Goal: Transaction & Acquisition: Purchase product/service

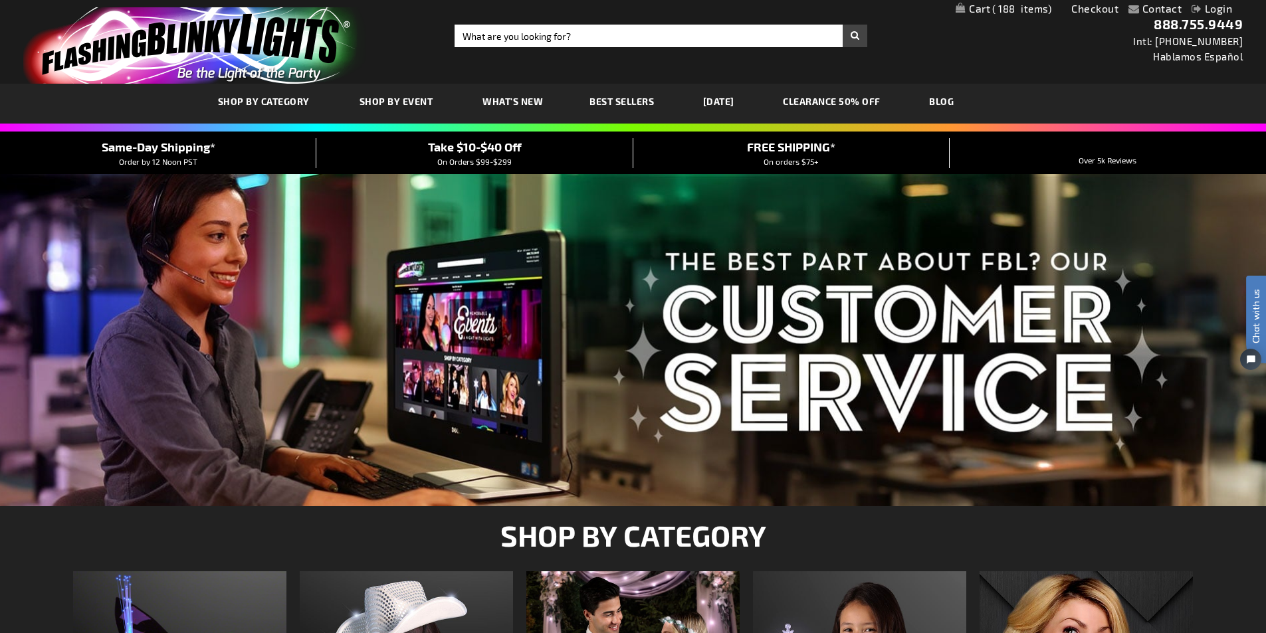
click at [980, 8] on link "My Cart 188 188 items" at bounding box center [1003, 9] width 96 height 13
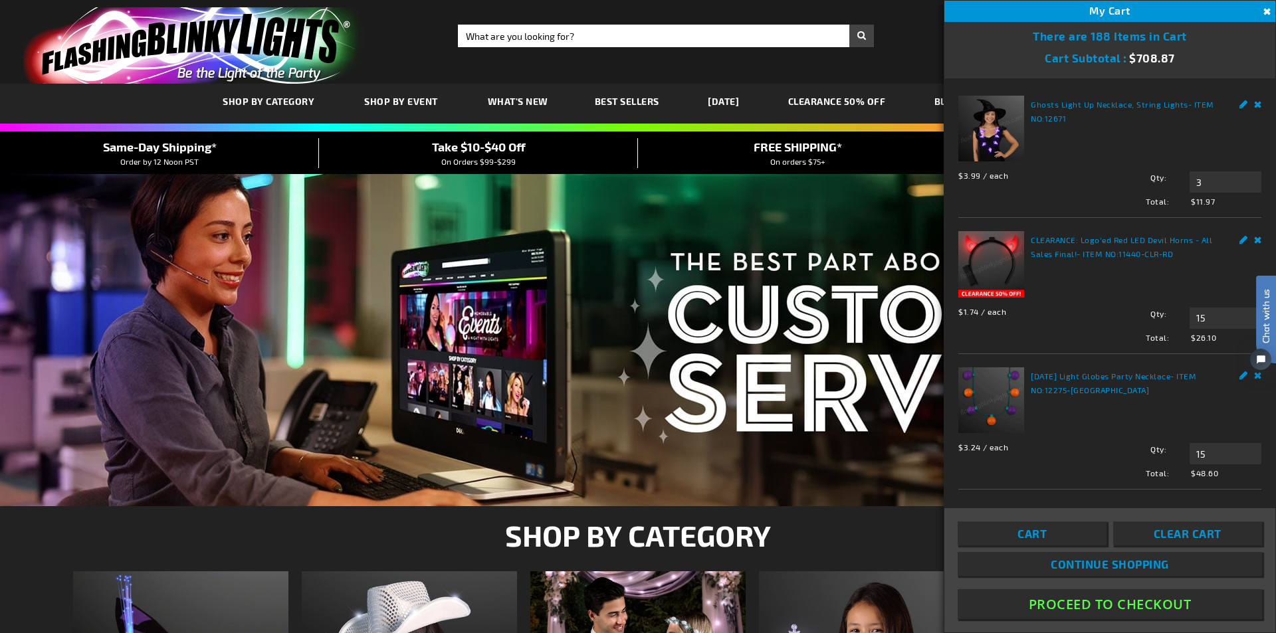
click at [1038, 532] on span "Cart" at bounding box center [1031, 533] width 29 height 13
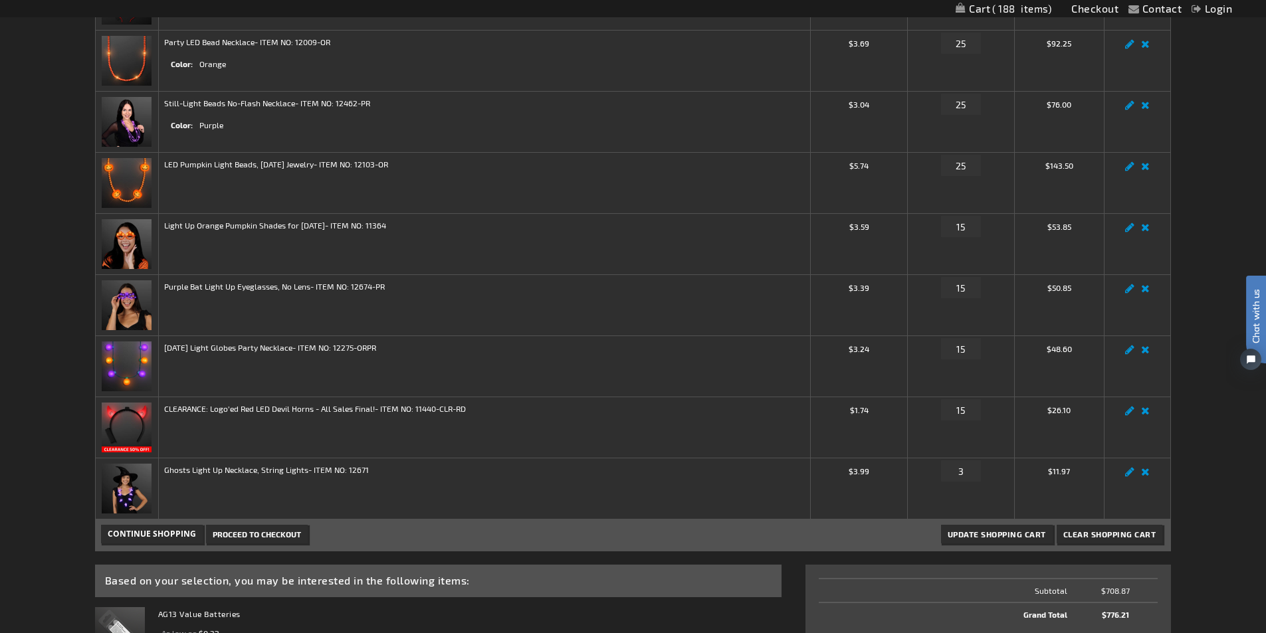
scroll to position [399, 0]
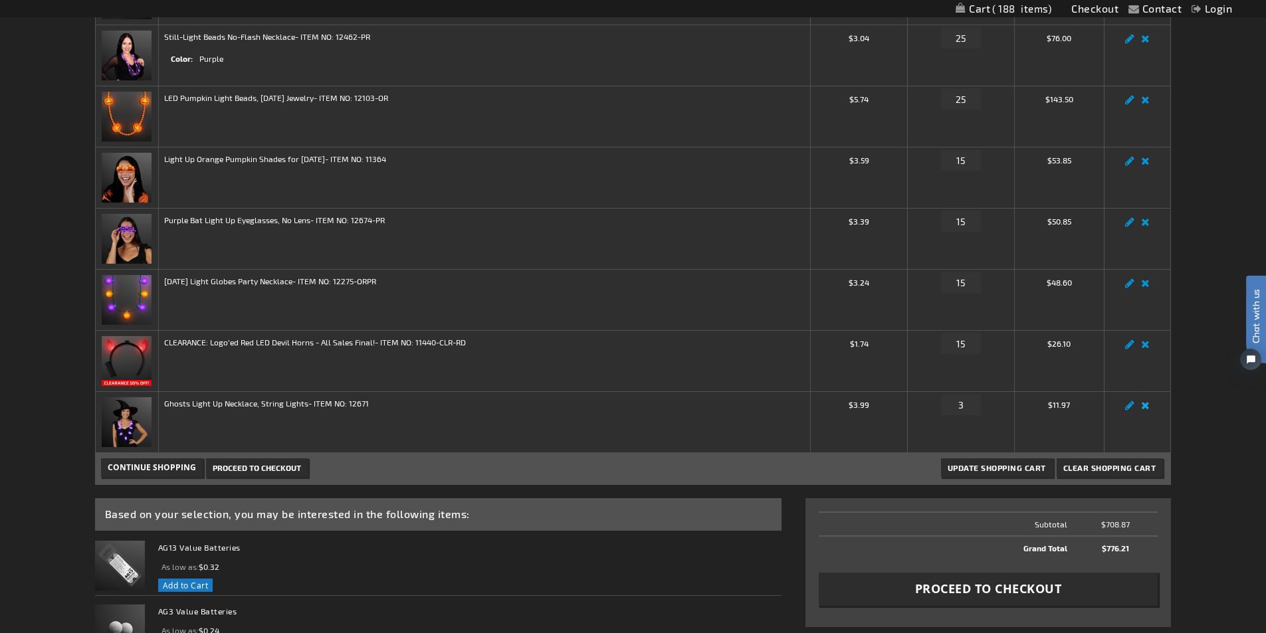
click at [1147, 409] on link "Remove item" at bounding box center [1144, 409] width 15 height 0
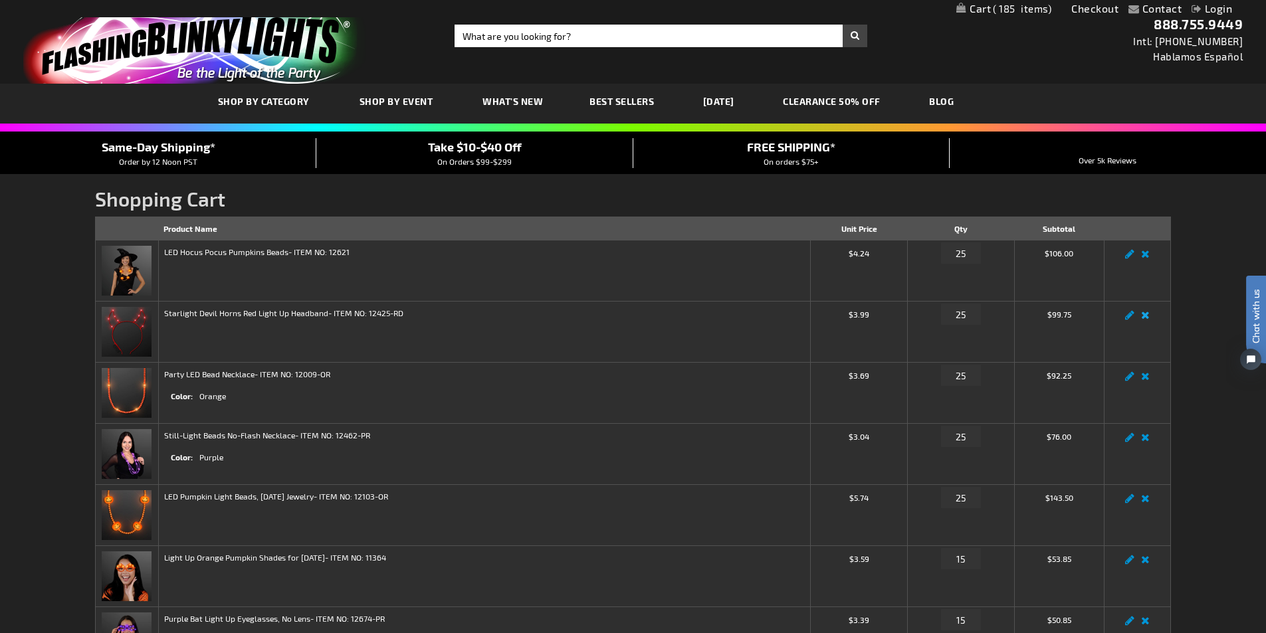
click at [1145, 319] on link "Remove item" at bounding box center [1144, 319] width 15 height 0
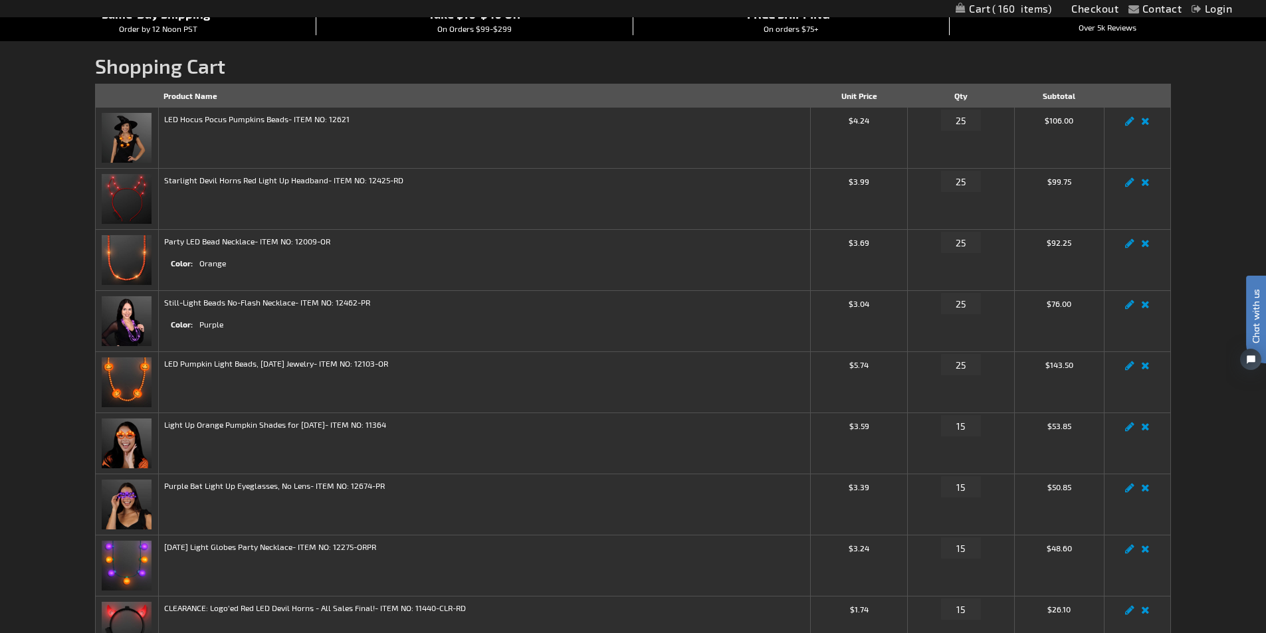
scroll to position [266, 0]
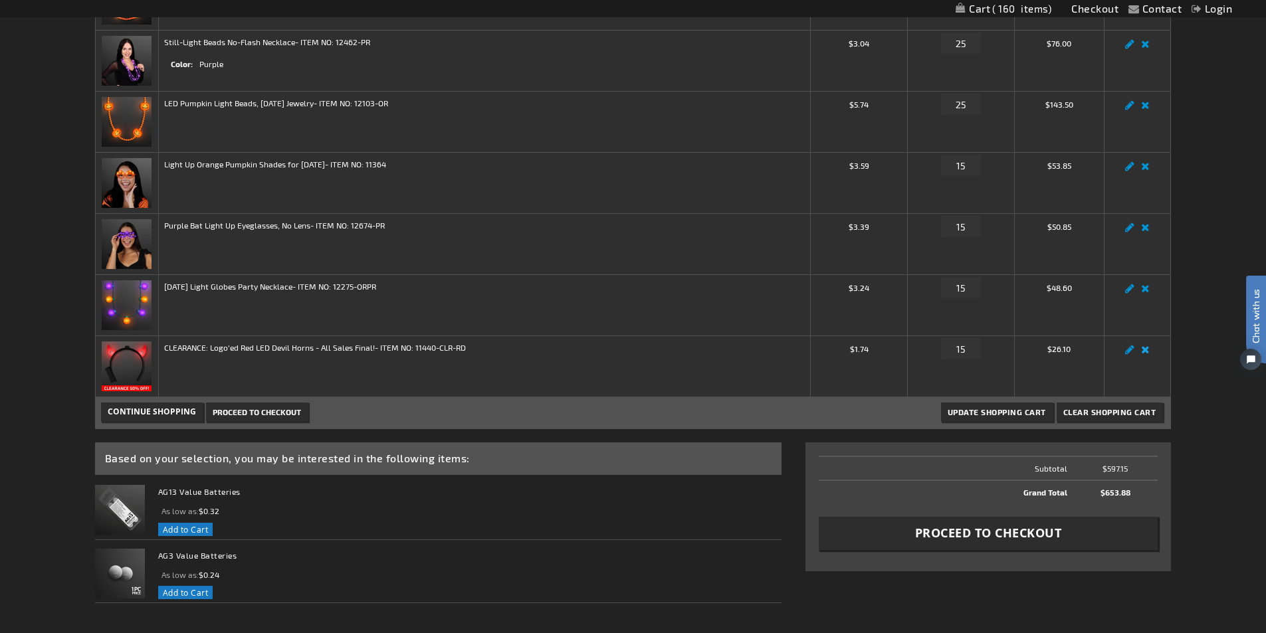
click at [1147, 353] on link "Remove item" at bounding box center [1144, 353] width 15 height 0
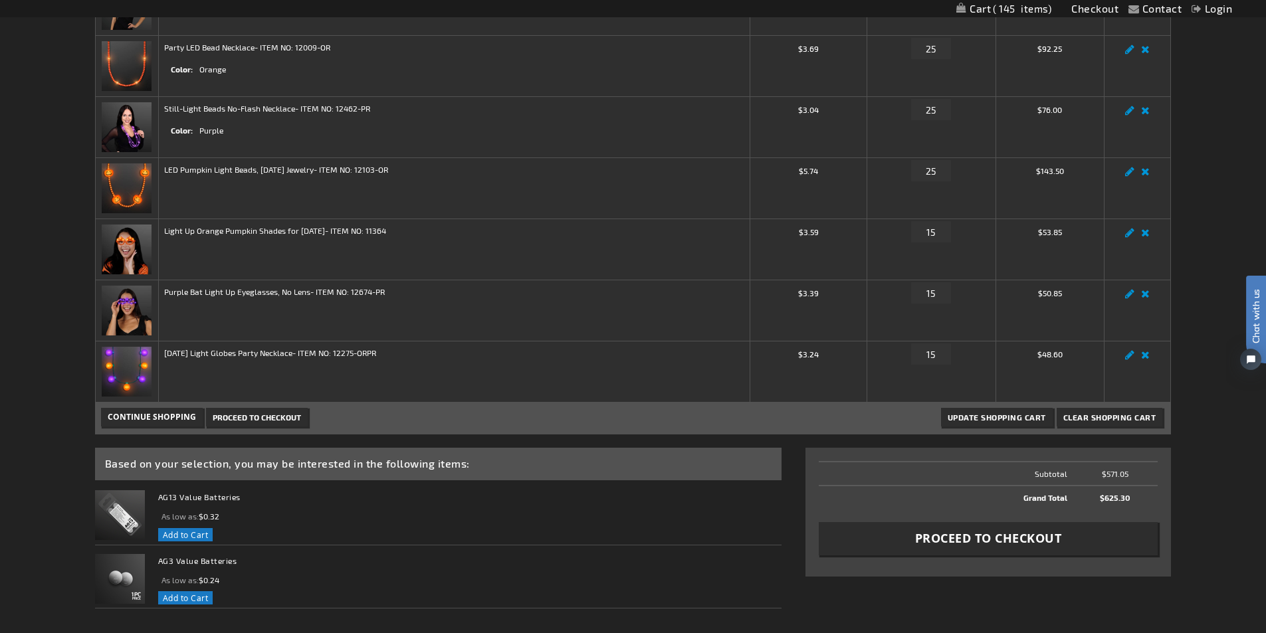
scroll to position [332, 0]
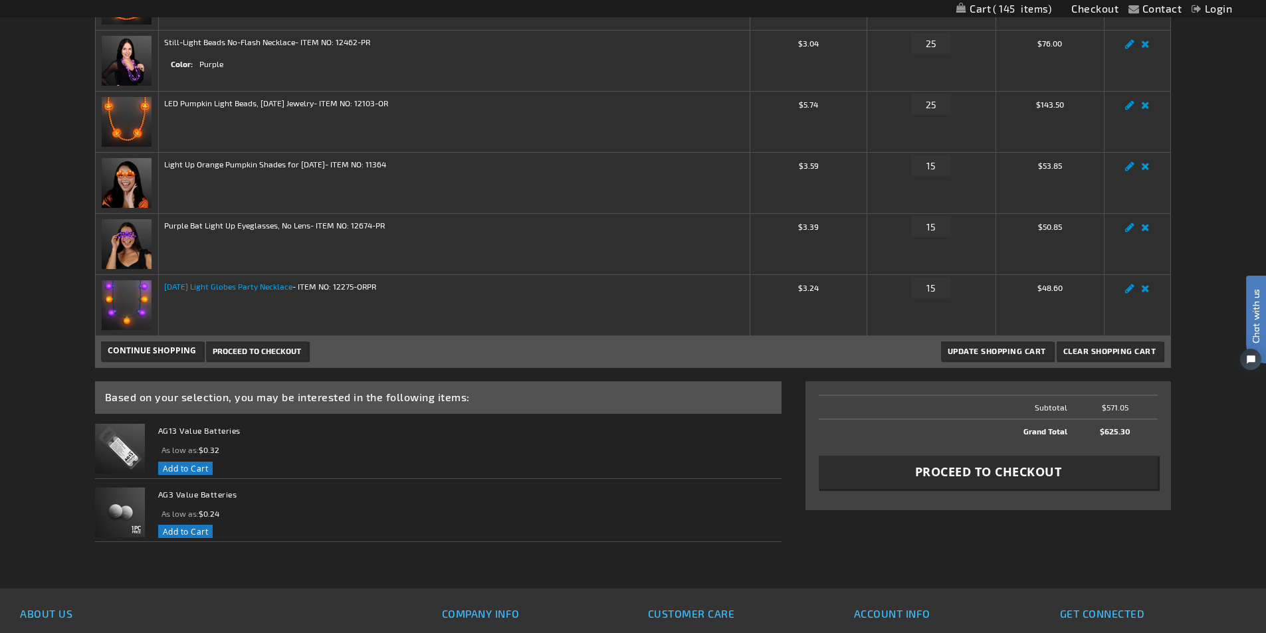
click at [286, 285] on link "[DATE] Light Globes Party Necklace" at bounding box center [228, 286] width 128 height 9
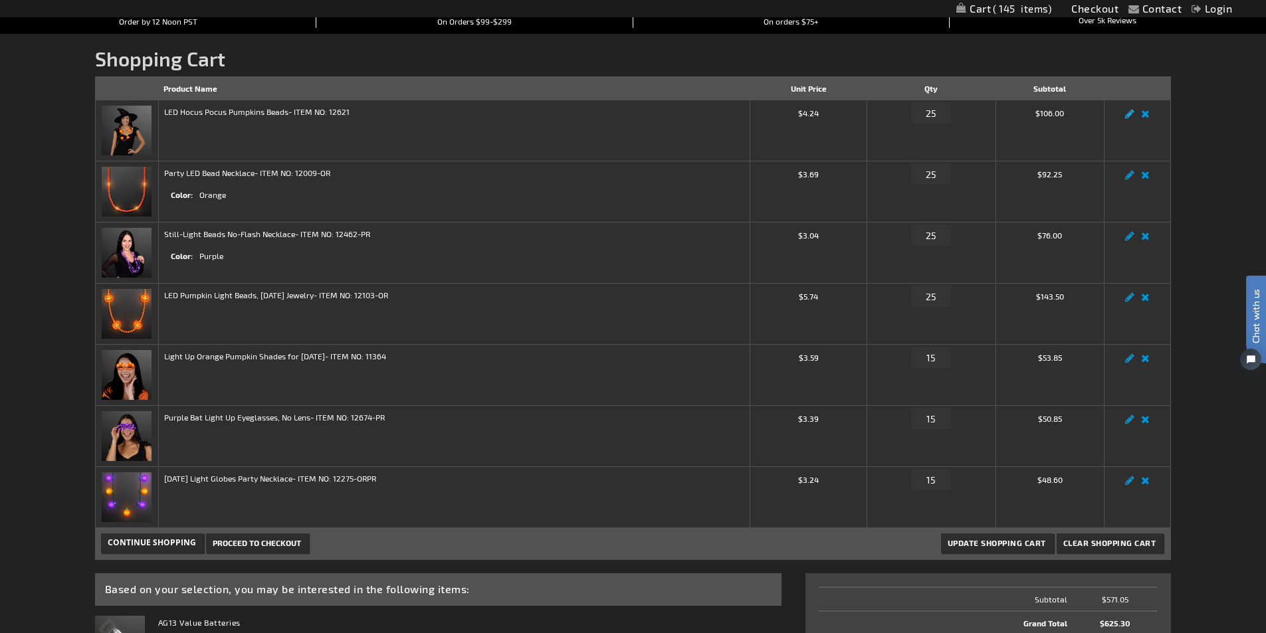
click at [1129, 118] on link "Edit" at bounding box center [1129, 118] width 16 height 0
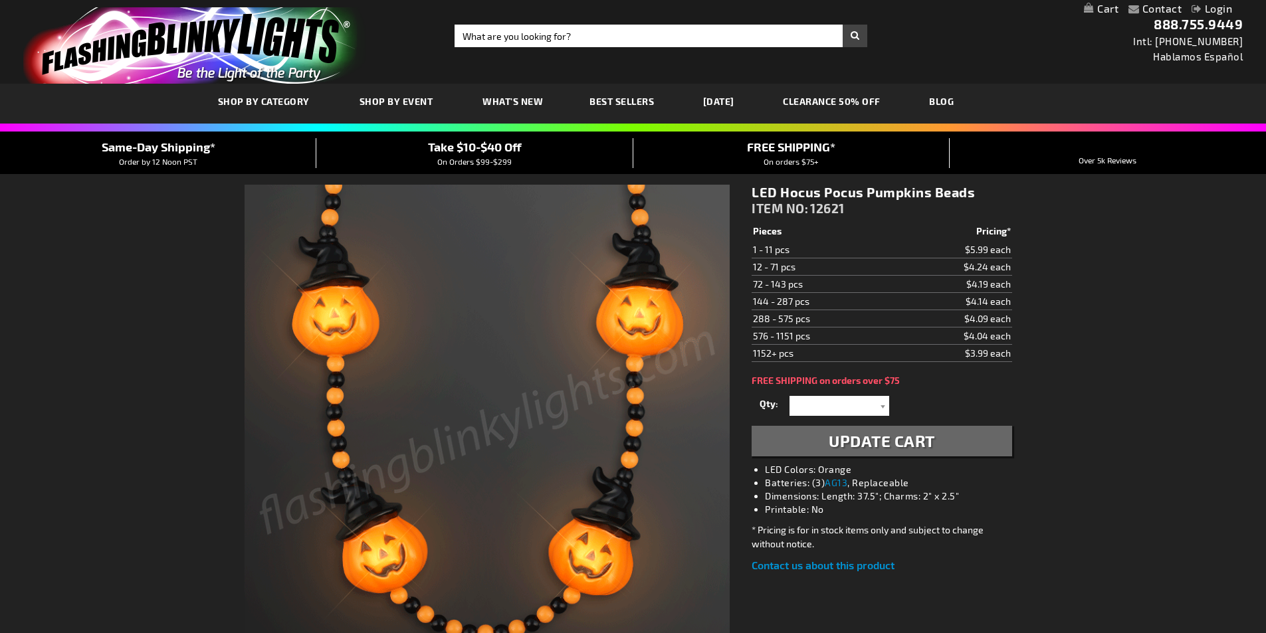
select select
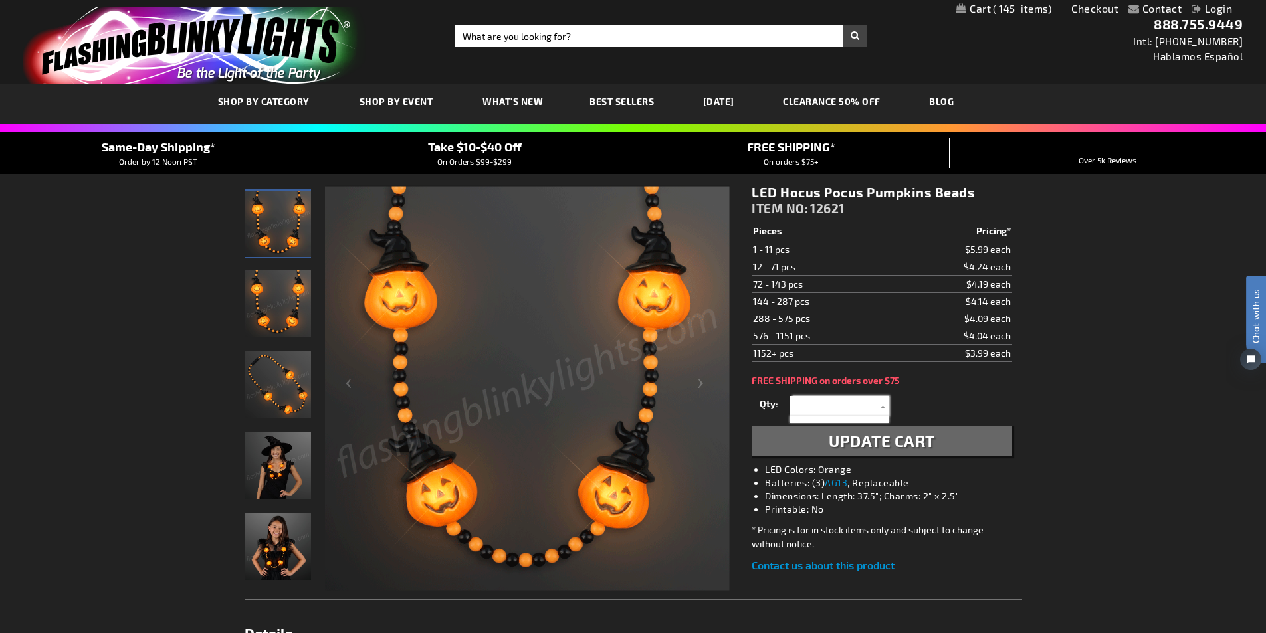
click at [840, 403] on input "text" at bounding box center [841, 406] width 96 height 20
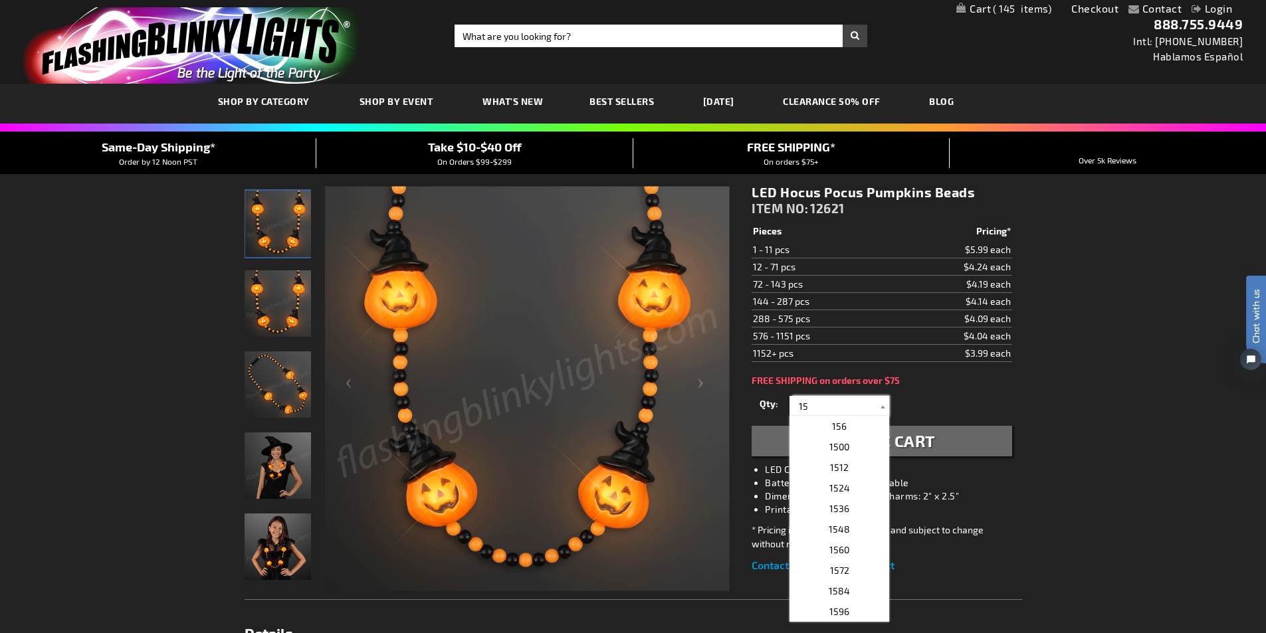
type input "15"
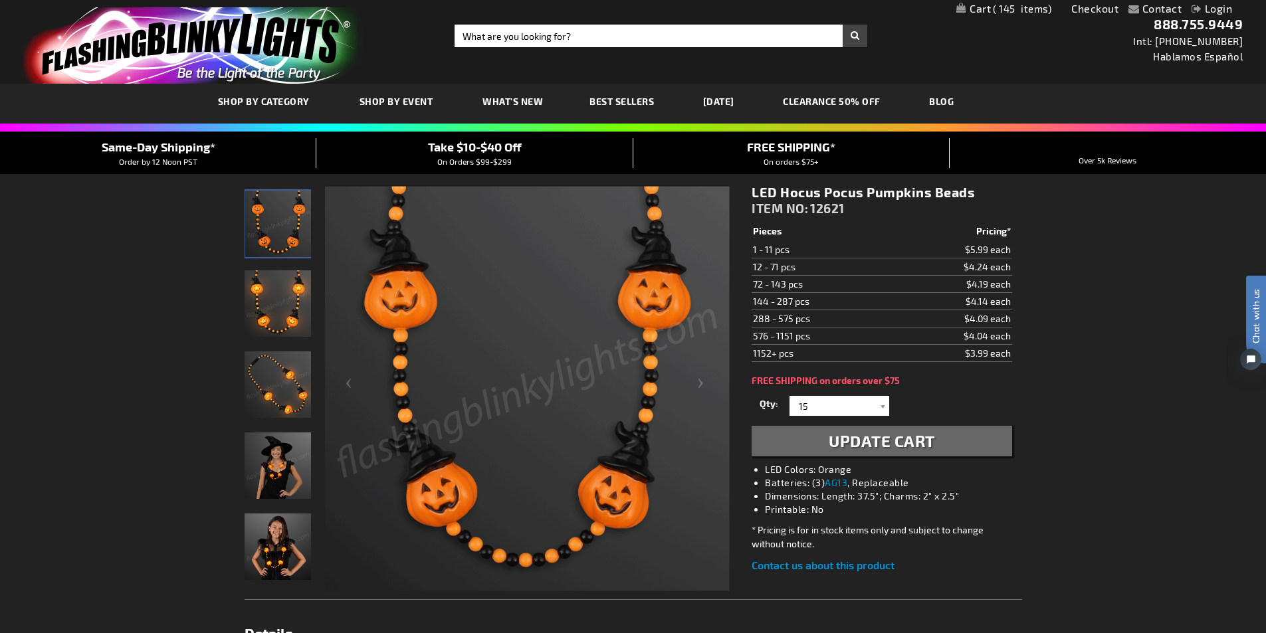
click at [877, 444] on span "Update Cart" at bounding box center [881, 440] width 106 height 19
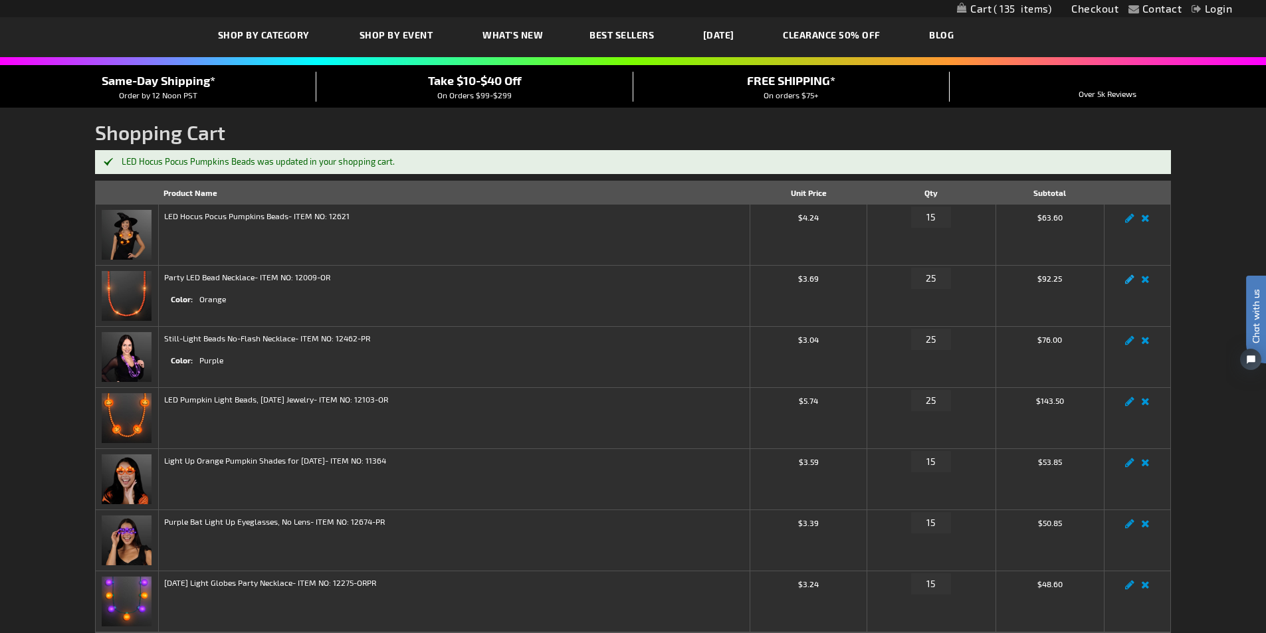
click at [1131, 283] on link "Edit" at bounding box center [1129, 283] width 16 height 0
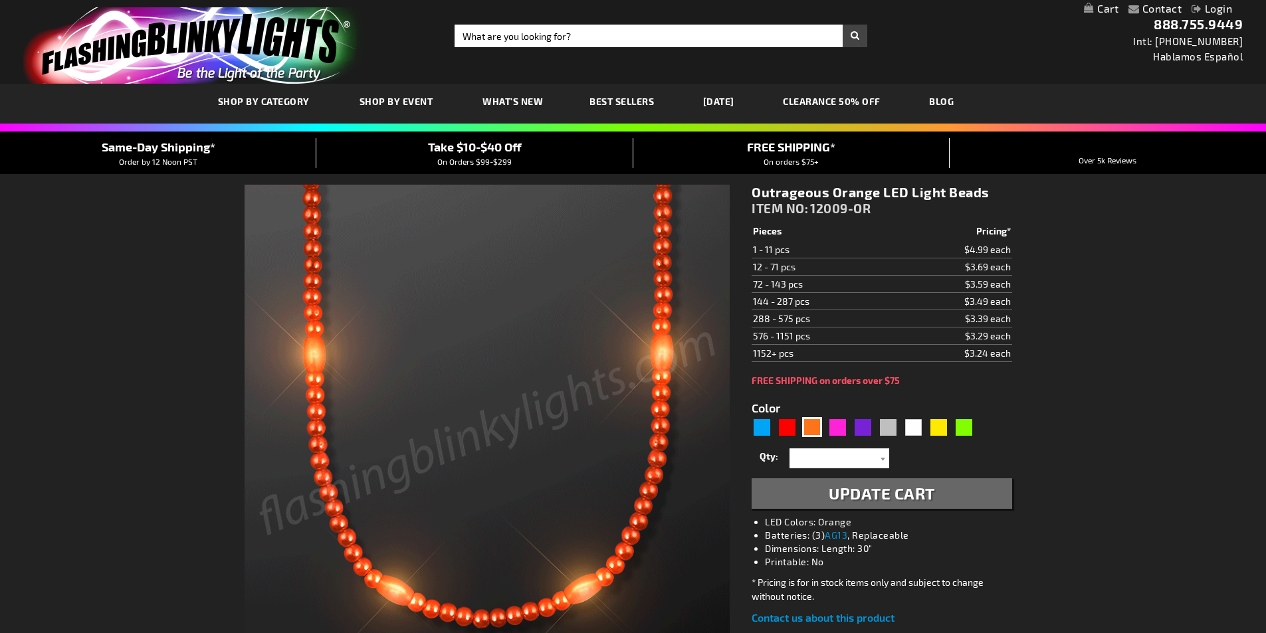
select select
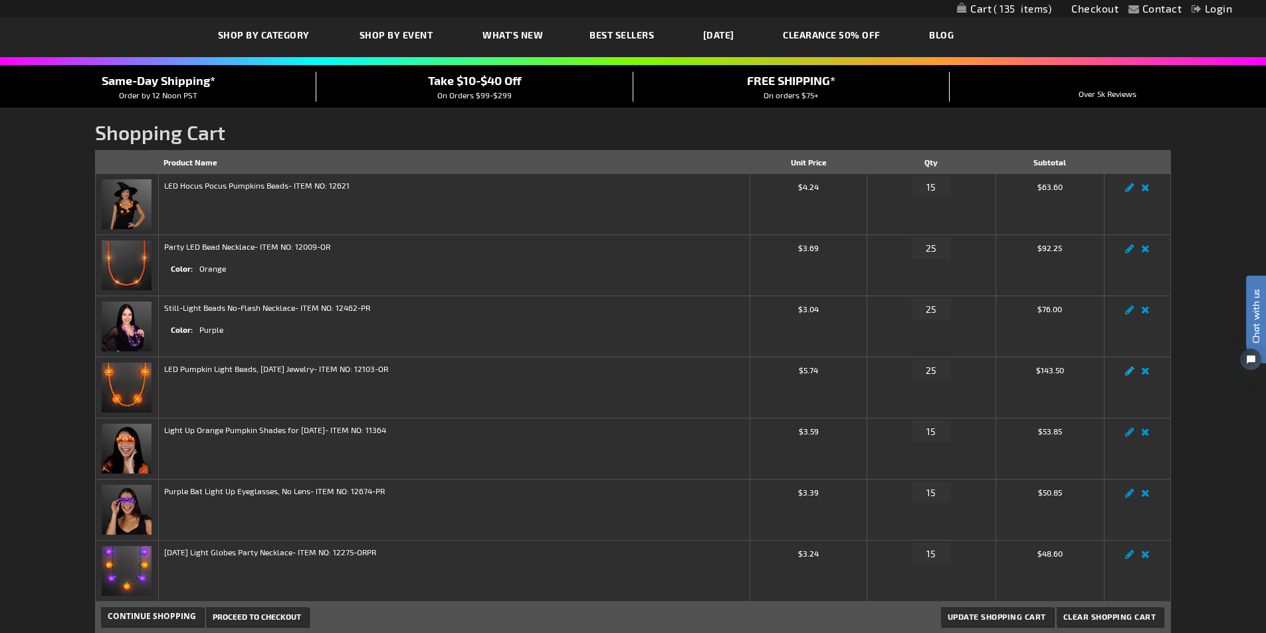
click at [1130, 375] on link "Edit" at bounding box center [1129, 375] width 16 height 0
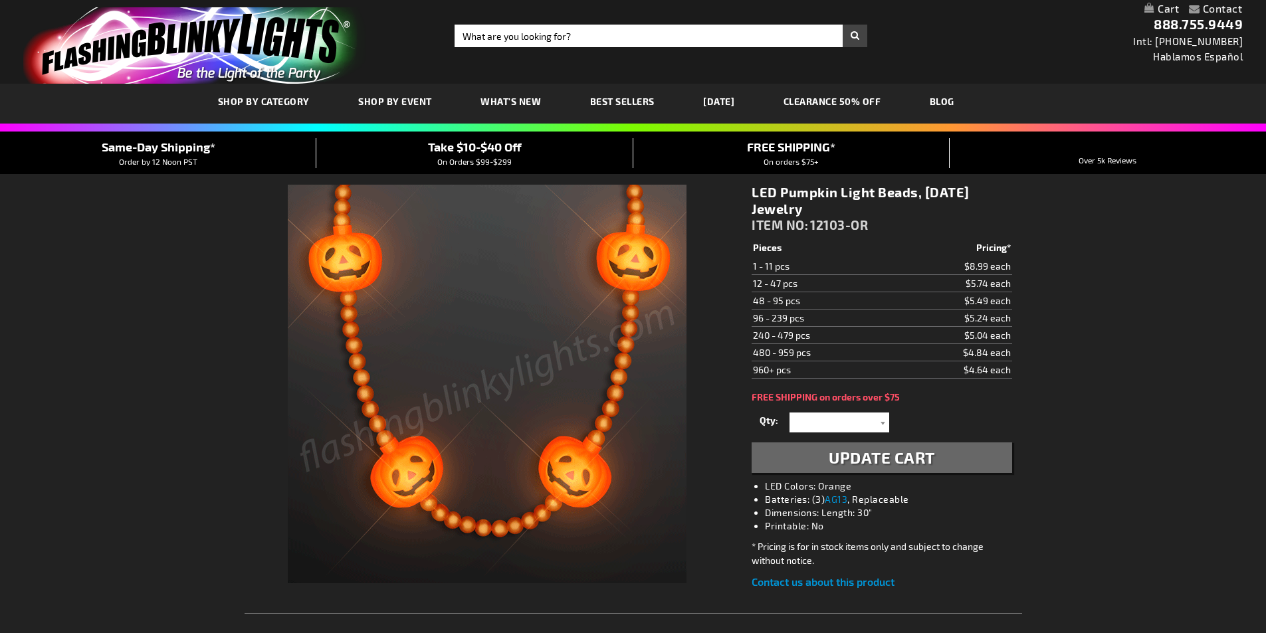
select select
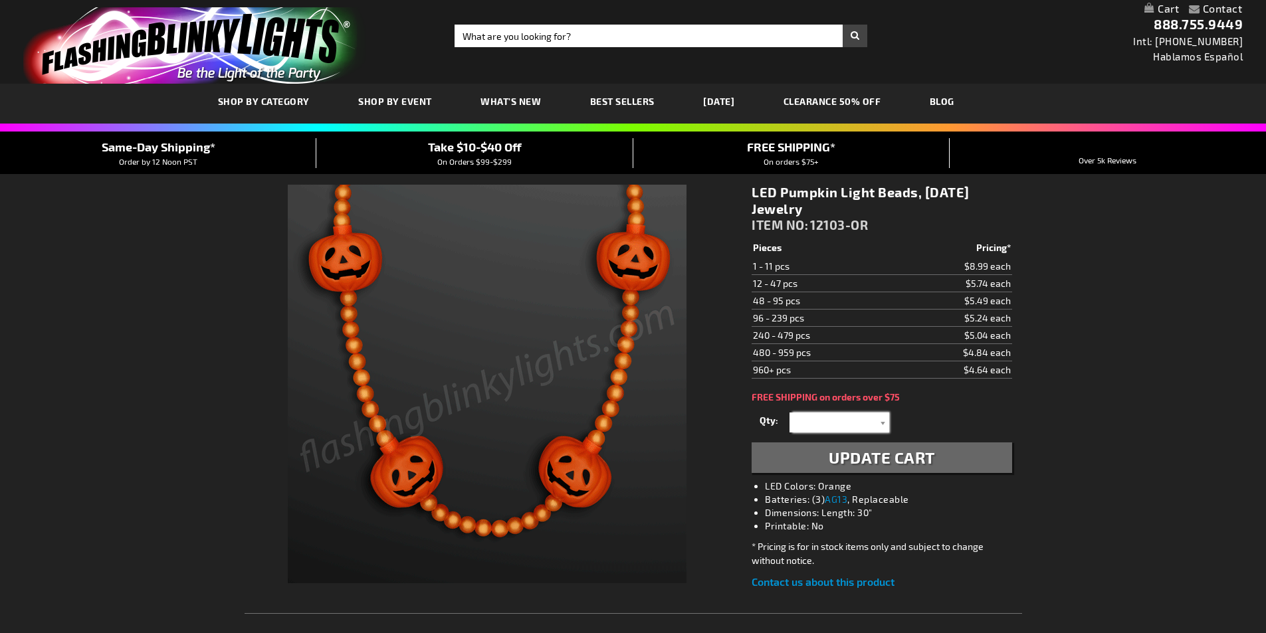
click at [840, 431] on input "text" at bounding box center [841, 423] width 96 height 20
click at [832, 421] on input "text" at bounding box center [841, 423] width 96 height 20
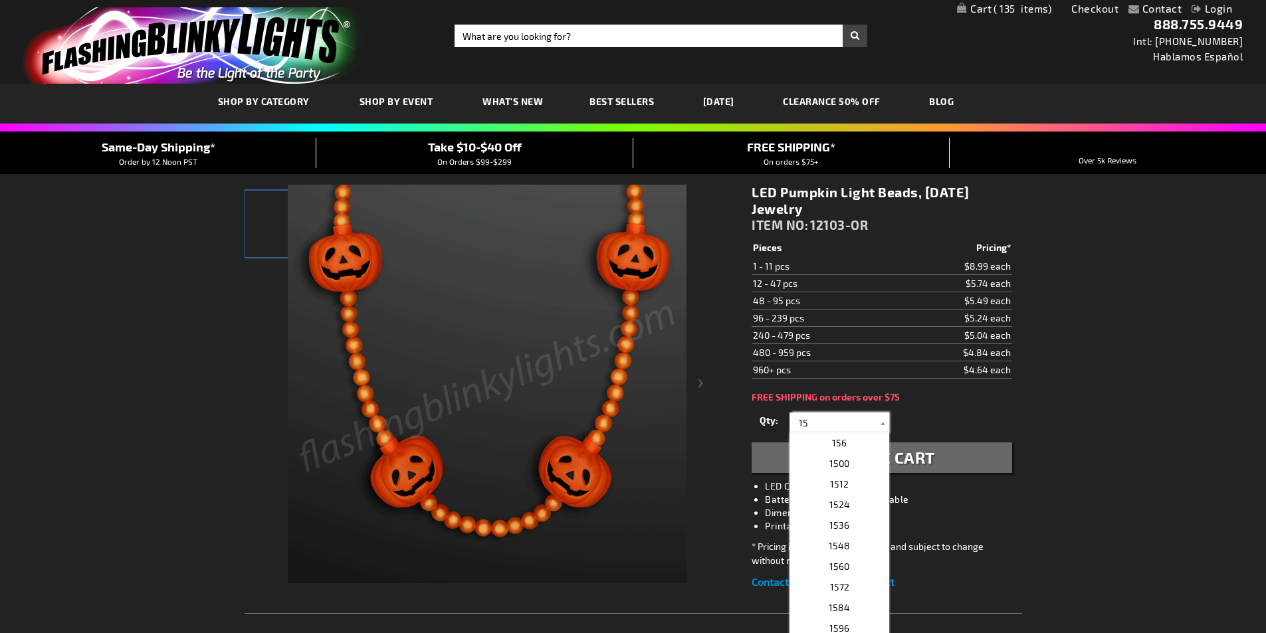
type input "15"
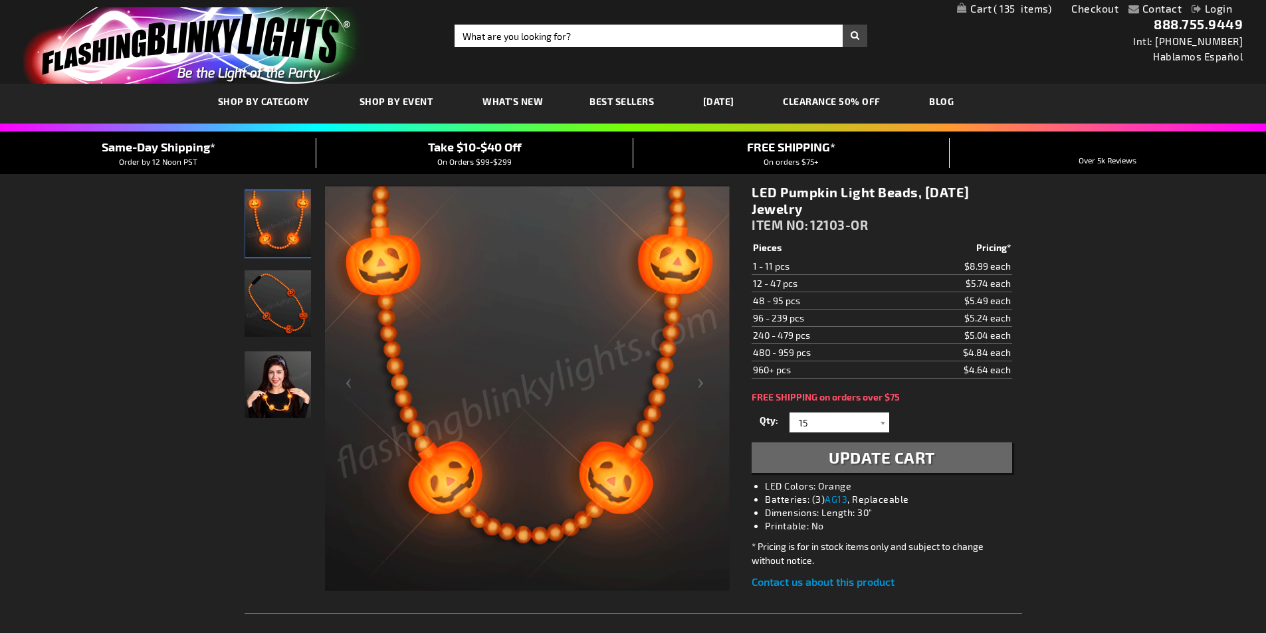
click at [923, 456] on span "Update Cart" at bounding box center [881, 457] width 106 height 19
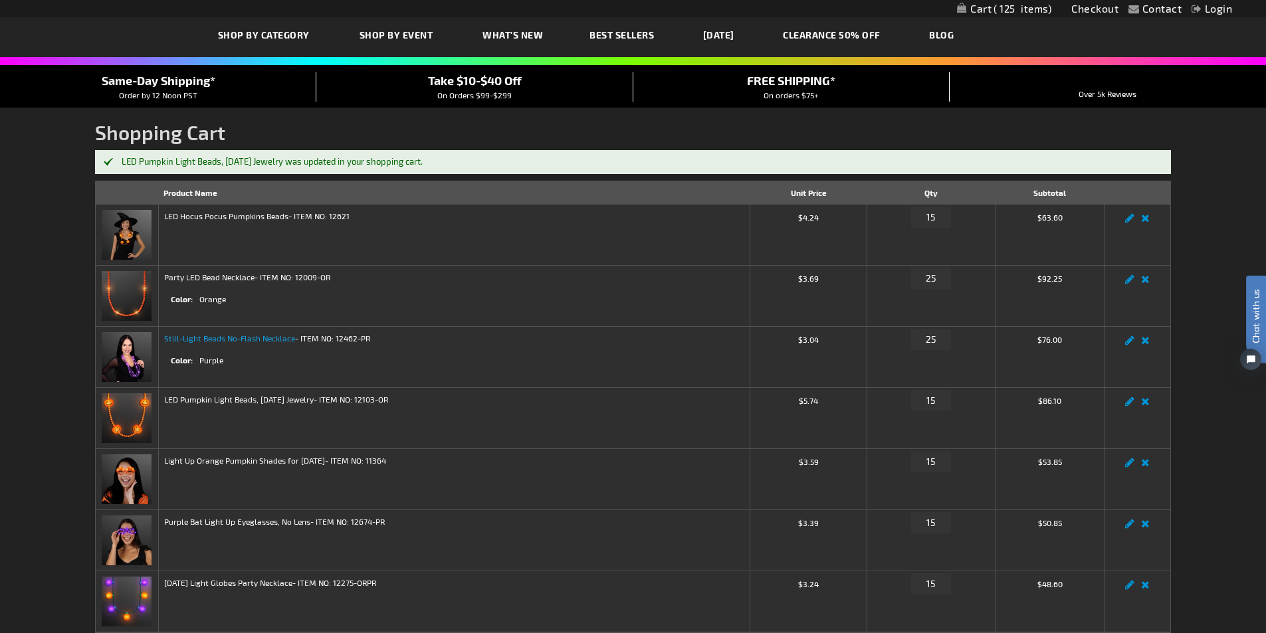
click at [278, 337] on link "Still-Light Beads No-Flash Necklace" at bounding box center [229, 337] width 131 height 9
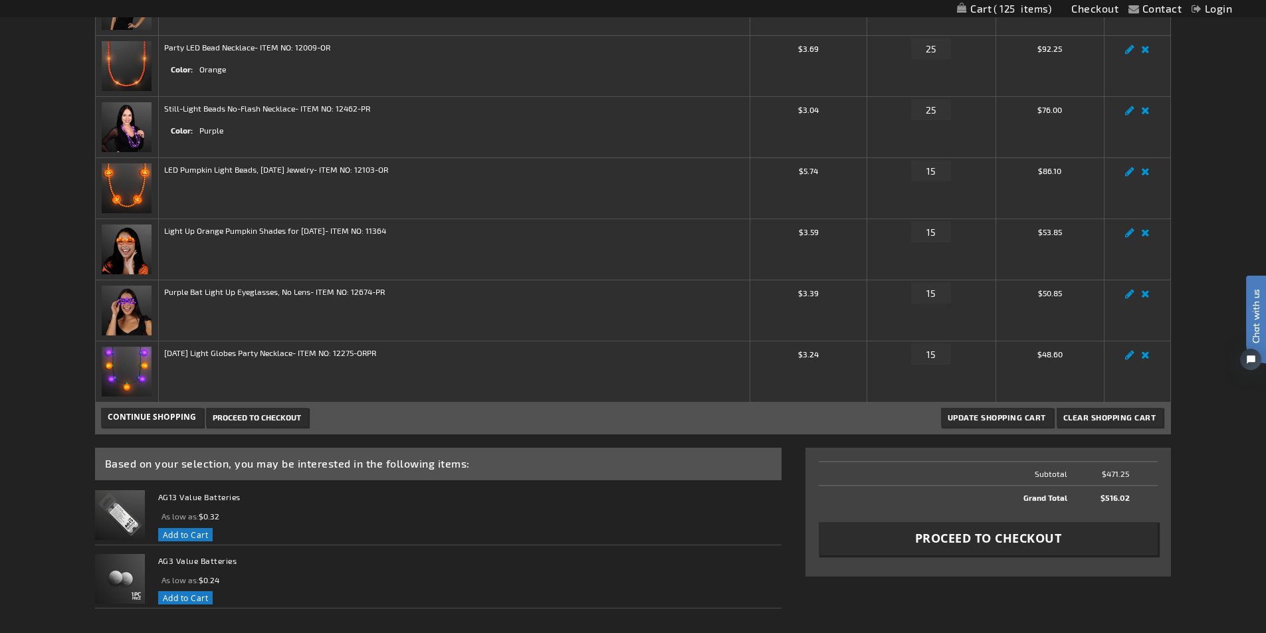
scroll to position [399, 0]
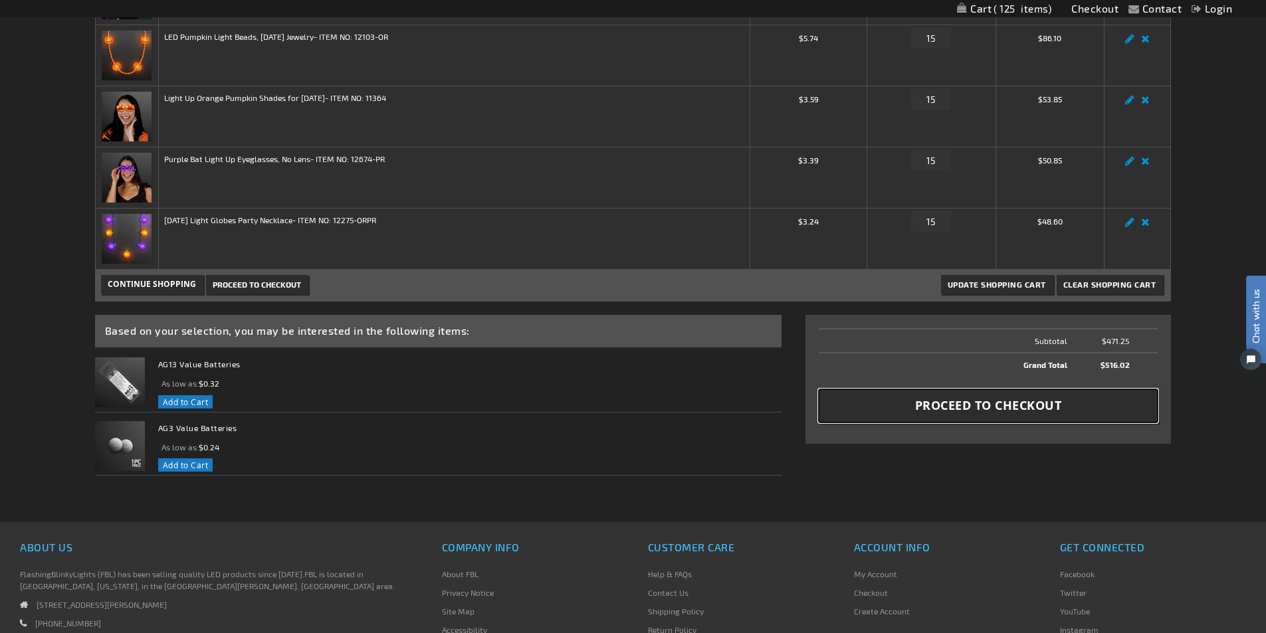
click at [955, 405] on span "Proceed to Checkout" at bounding box center [988, 405] width 147 height 17
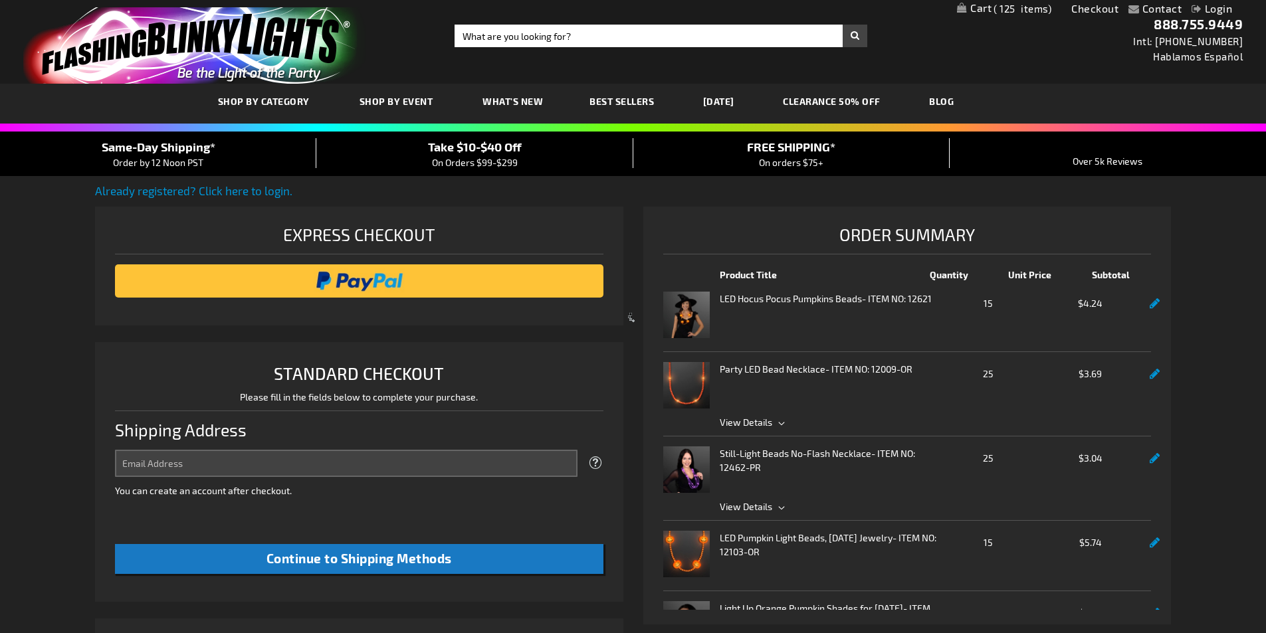
select select "US"
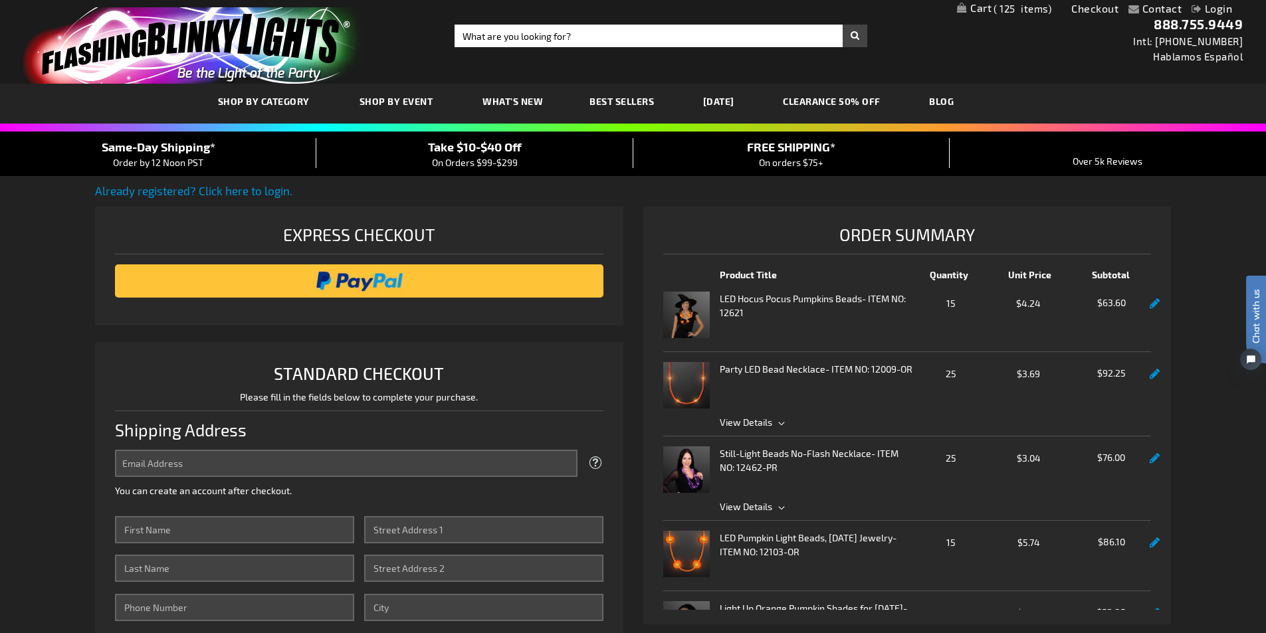
click at [485, 151] on span "Take $10-$40 Off" at bounding box center [475, 147] width 94 height 15
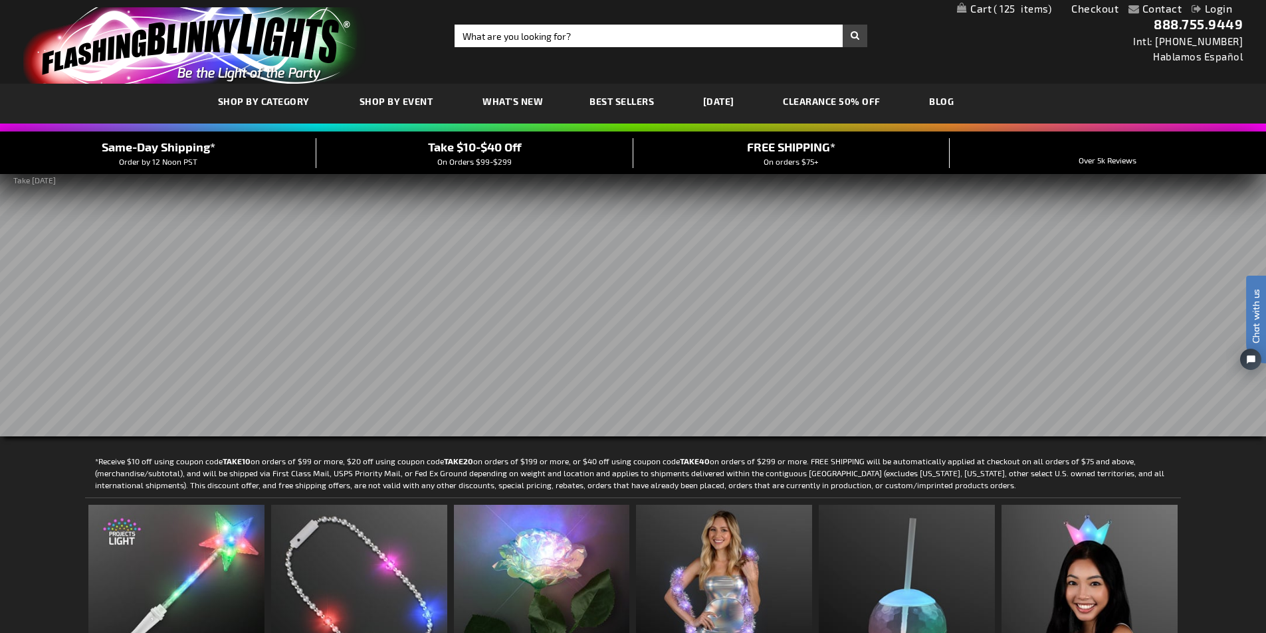
click at [1007, 11] on span "125" at bounding box center [1022, 9] width 58 height 12
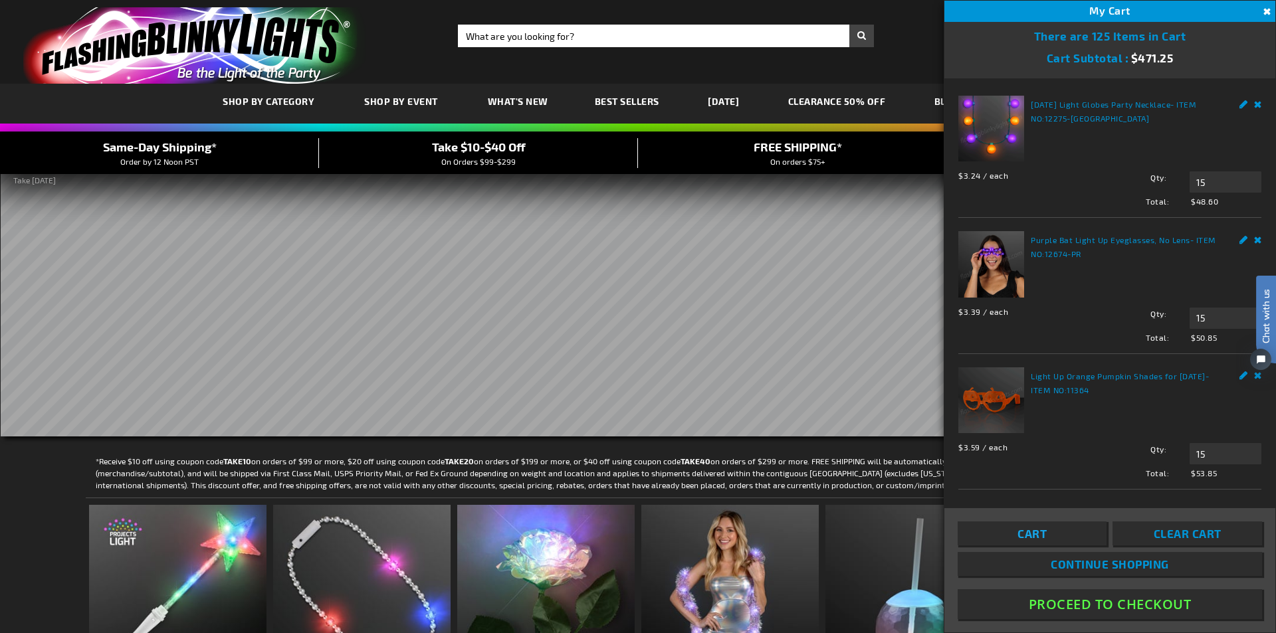
click at [1039, 535] on span "Cart" at bounding box center [1031, 533] width 29 height 13
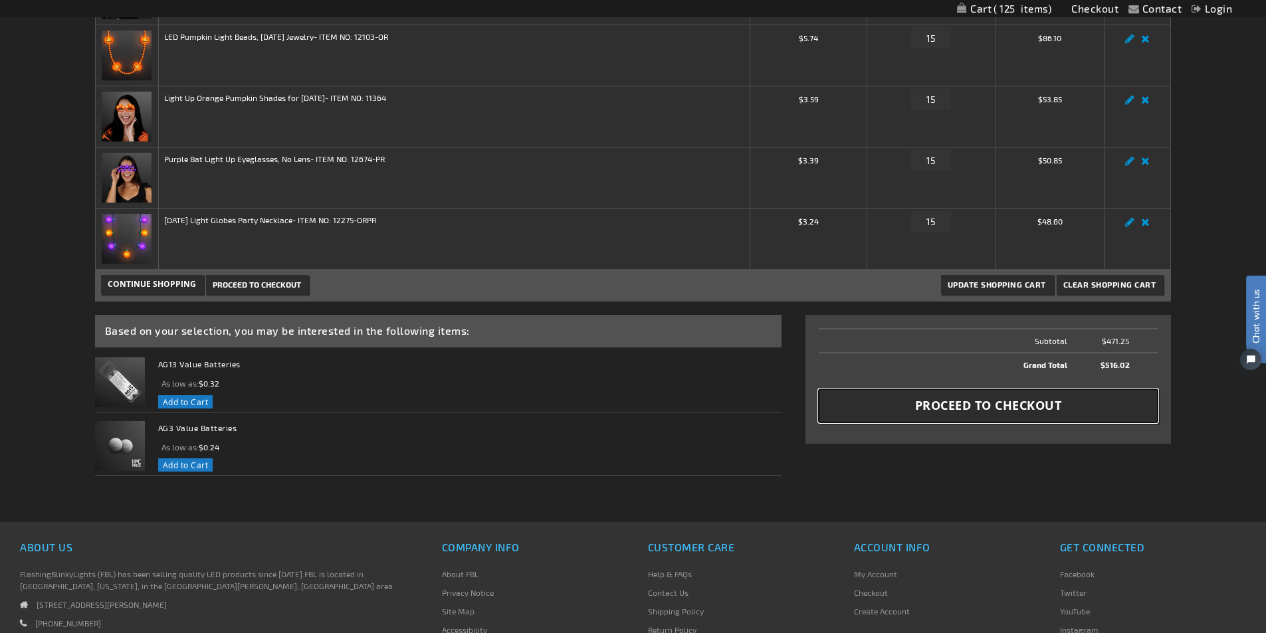
click at [1006, 403] on span "Proceed to Checkout" at bounding box center [988, 405] width 147 height 17
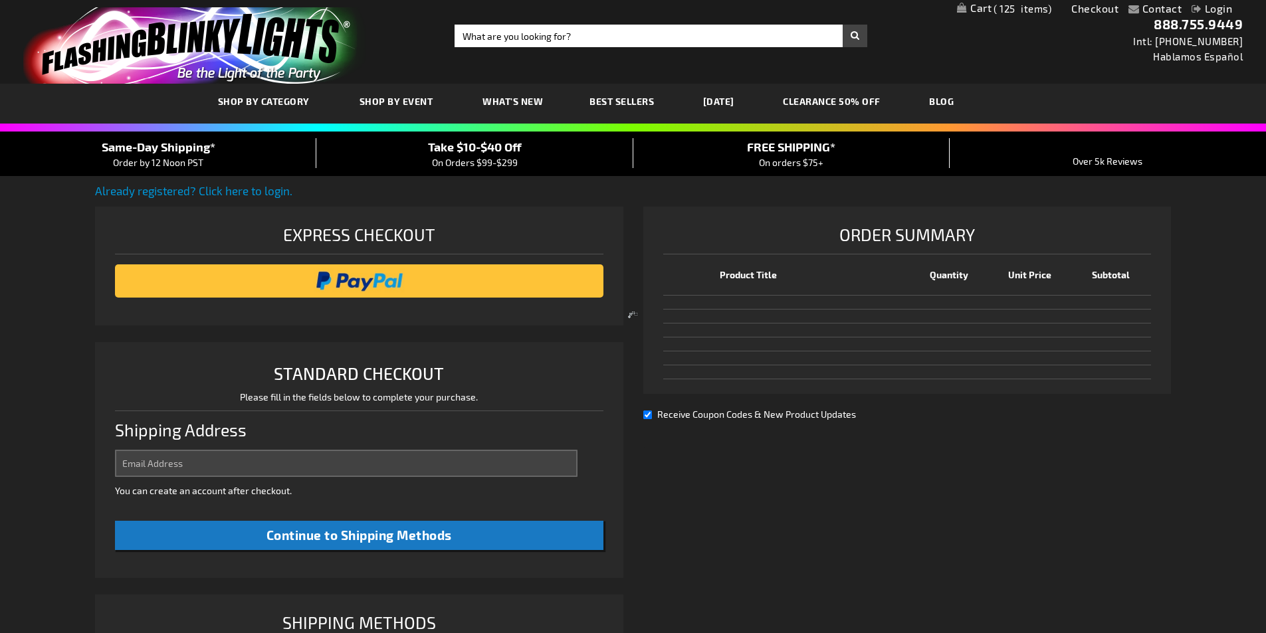
select select "US"
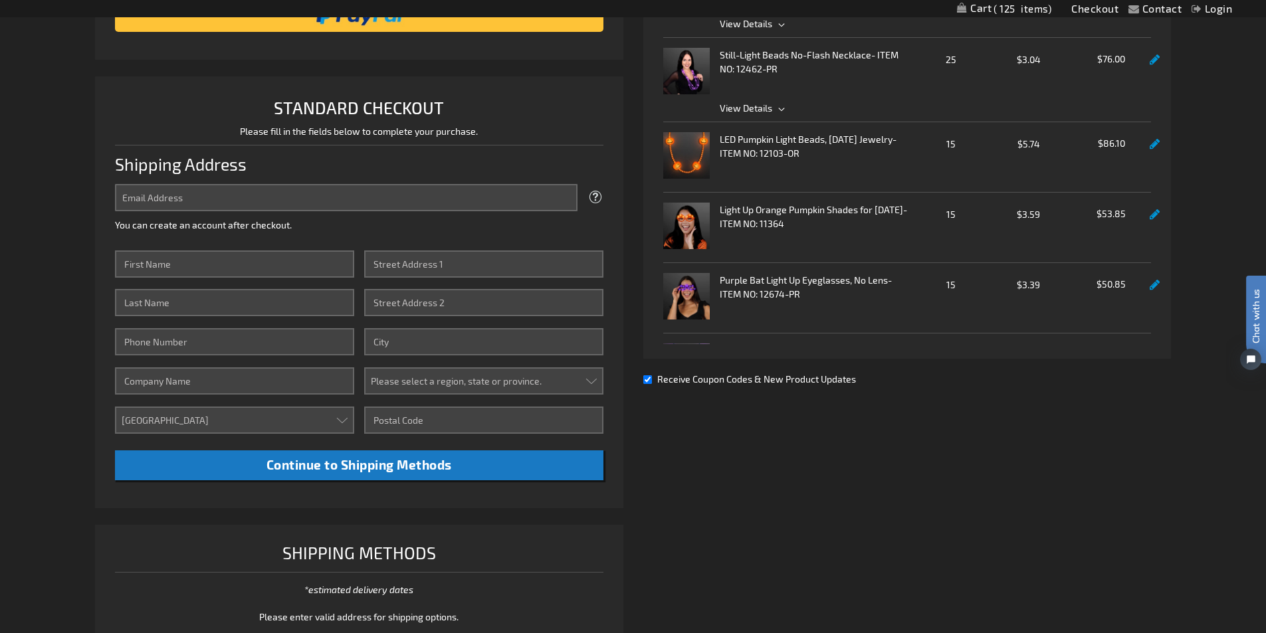
scroll to position [133, 0]
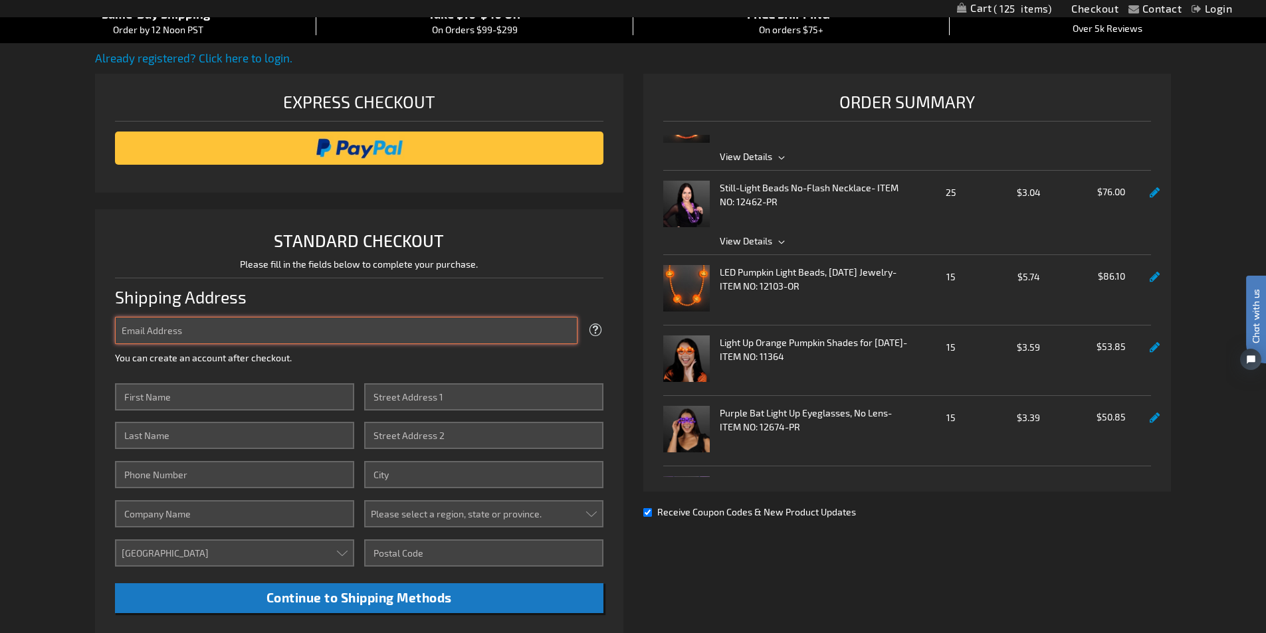
click at [140, 335] on input "Email Address" at bounding box center [346, 330] width 462 height 27
type input "esr6024@hotmail.com"
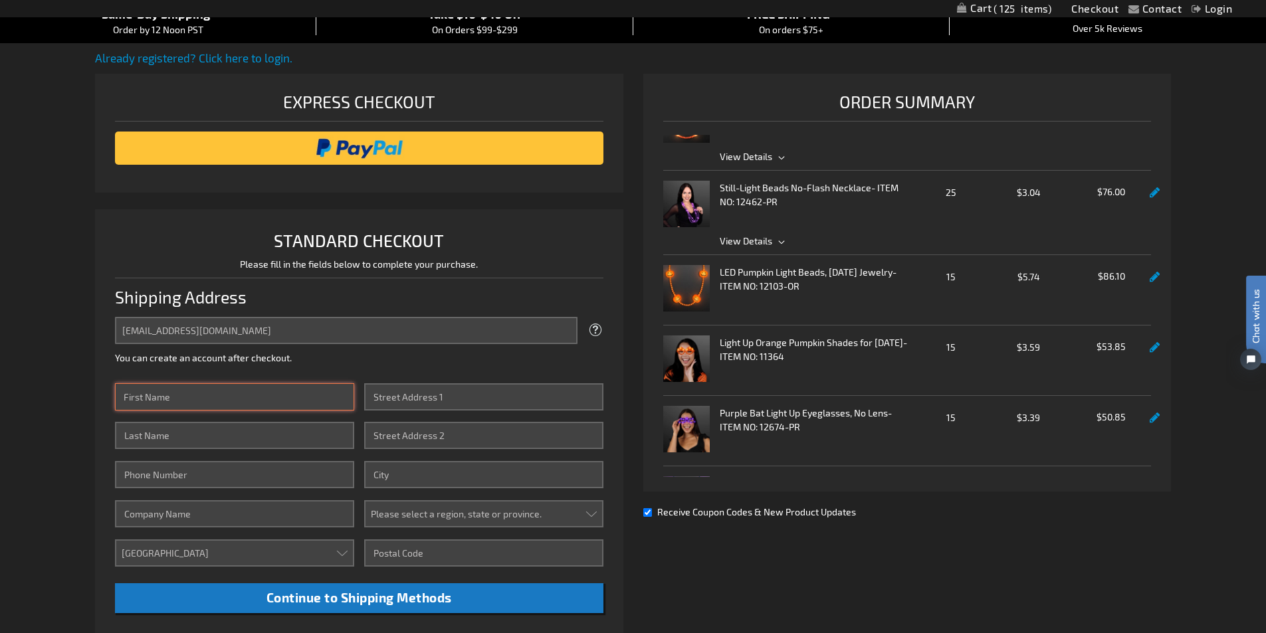
click at [172, 407] on input "First Name" at bounding box center [234, 396] width 239 height 27
type input "Erin"
type input "Robb"
type input "701 s edison ave"
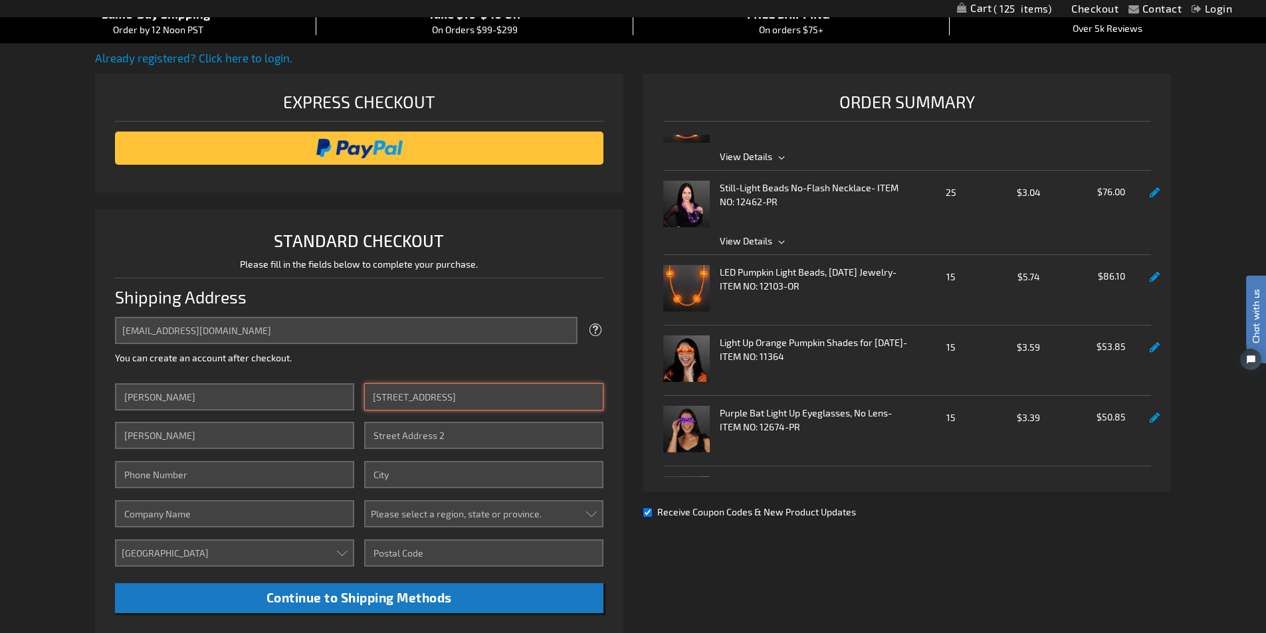
type input "Royal Oak"
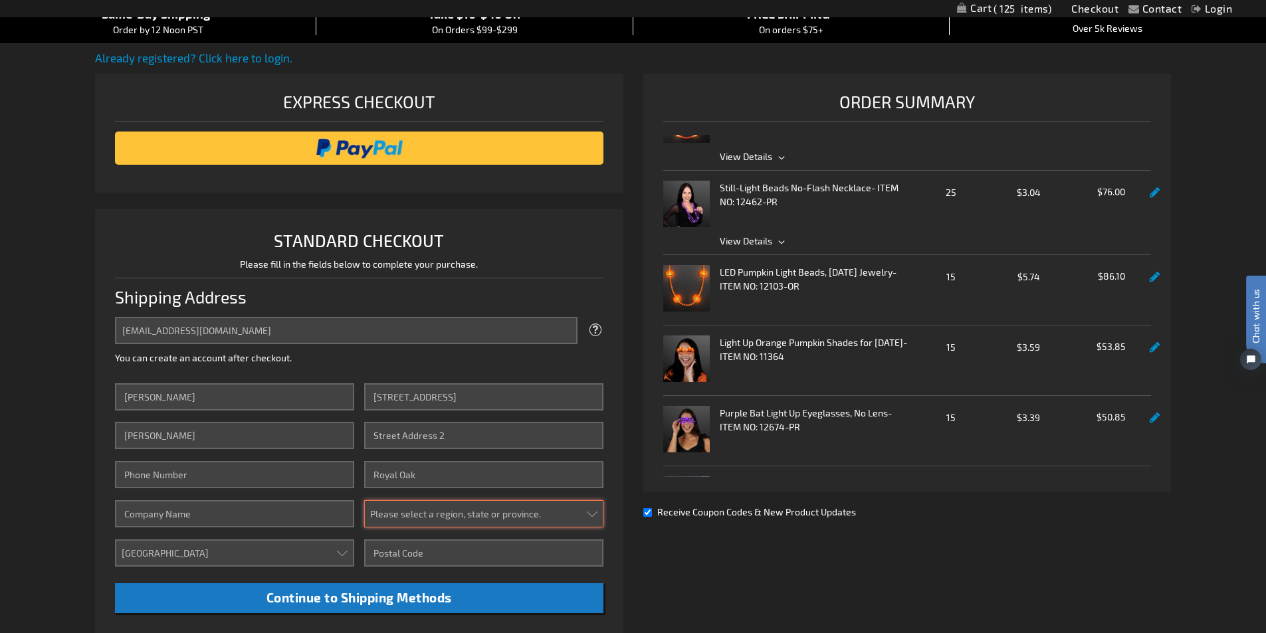
select select "33"
type input "48067"
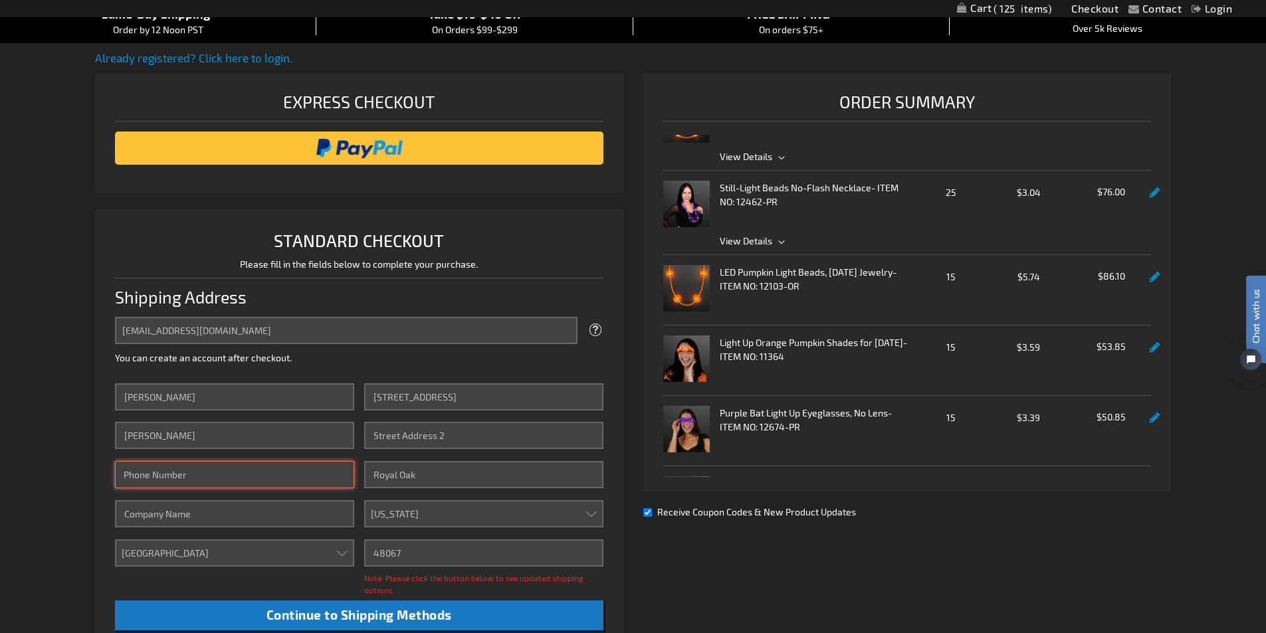
click at [172, 475] on input "Phone Number" at bounding box center [234, 474] width 239 height 27
type input "2482123024"
click at [179, 515] on input "Company" at bounding box center [234, 513] width 239 height 27
type input "Frost Yourself"
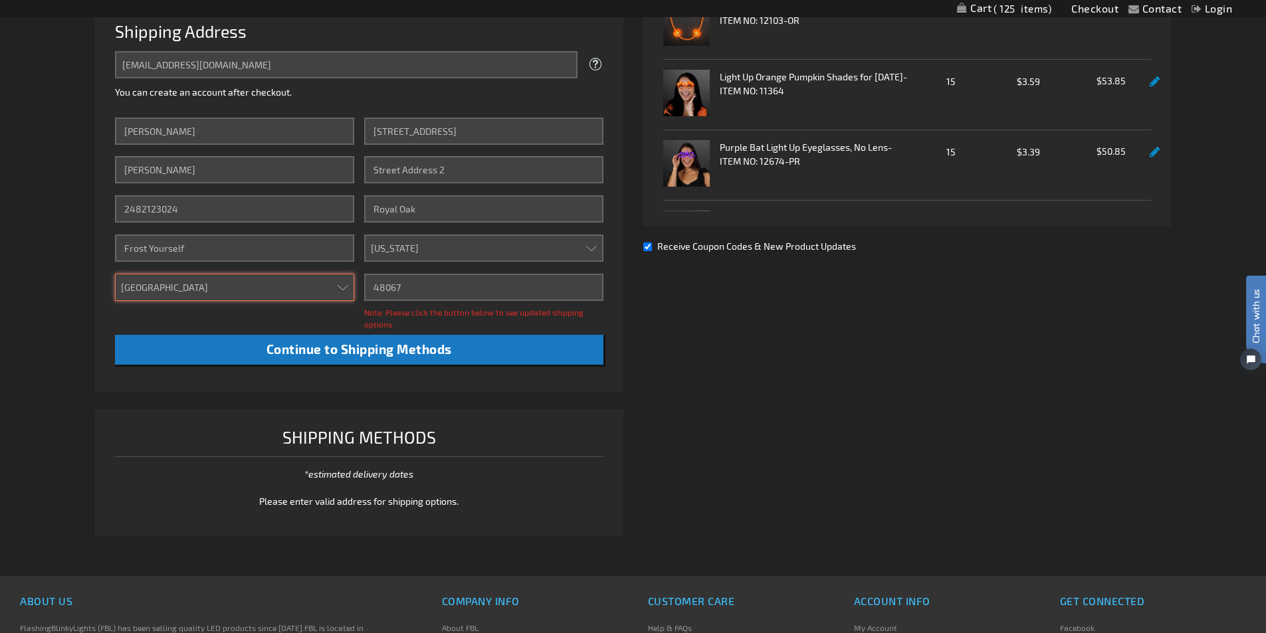
scroll to position [266, 0]
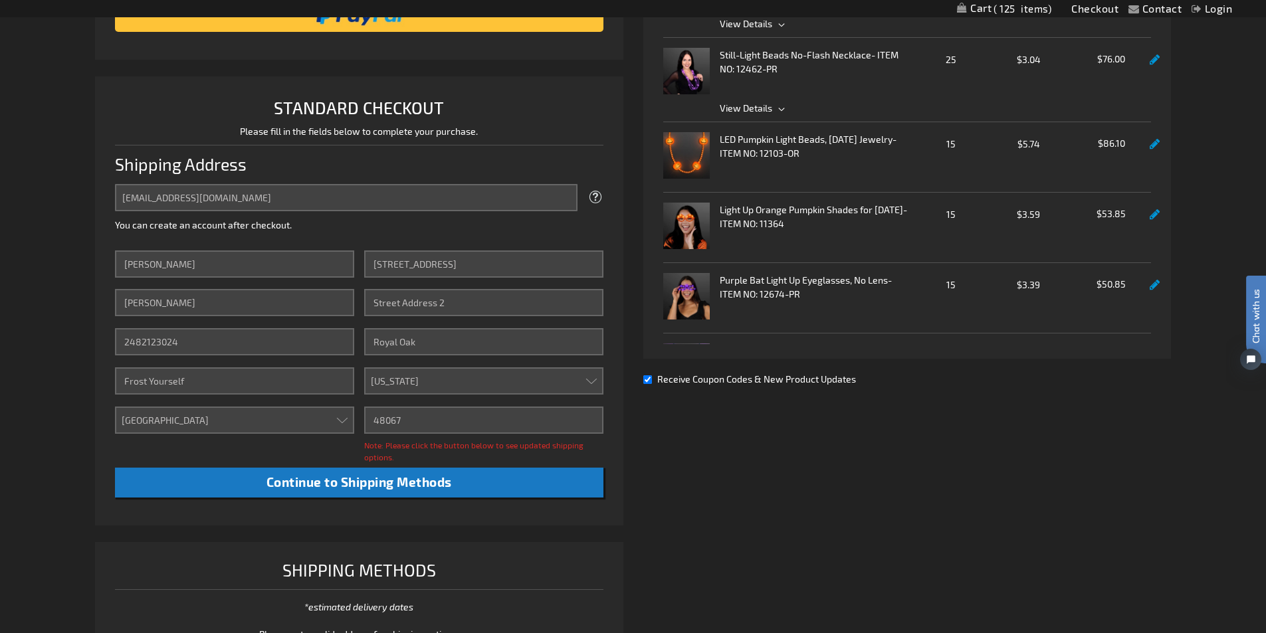
click at [650, 379] on input "Receive Coupon Codes & New Product Updates" at bounding box center [647, 379] width 9 height 9
checkbox input "false"
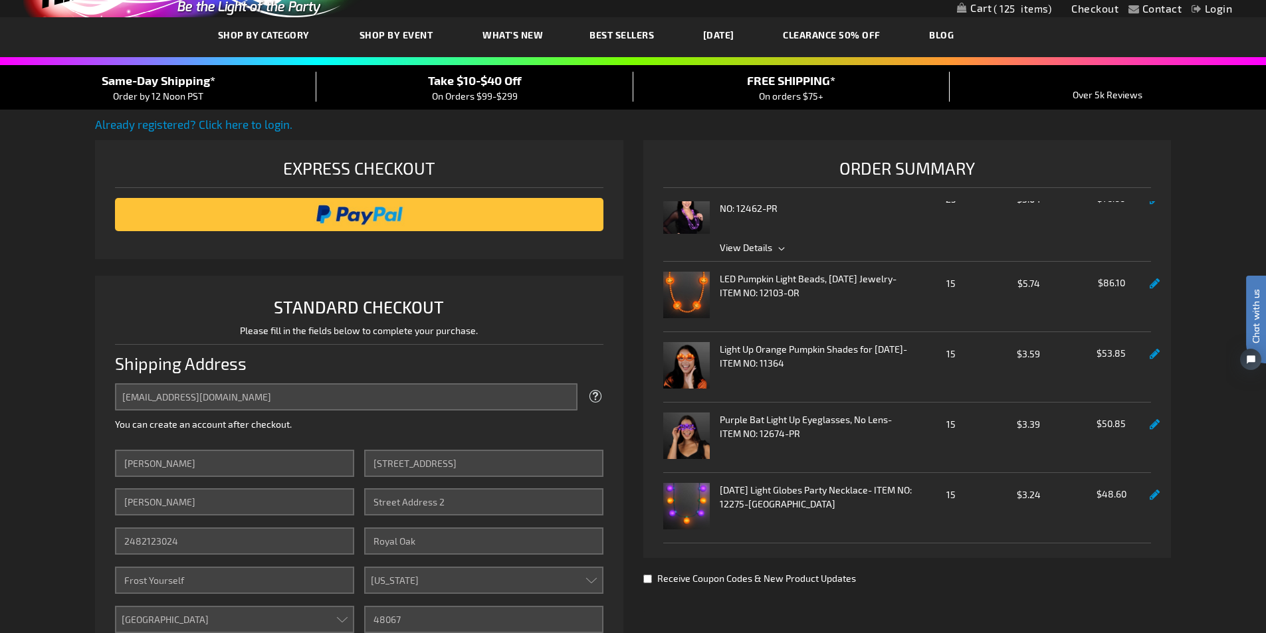
scroll to position [199, 0]
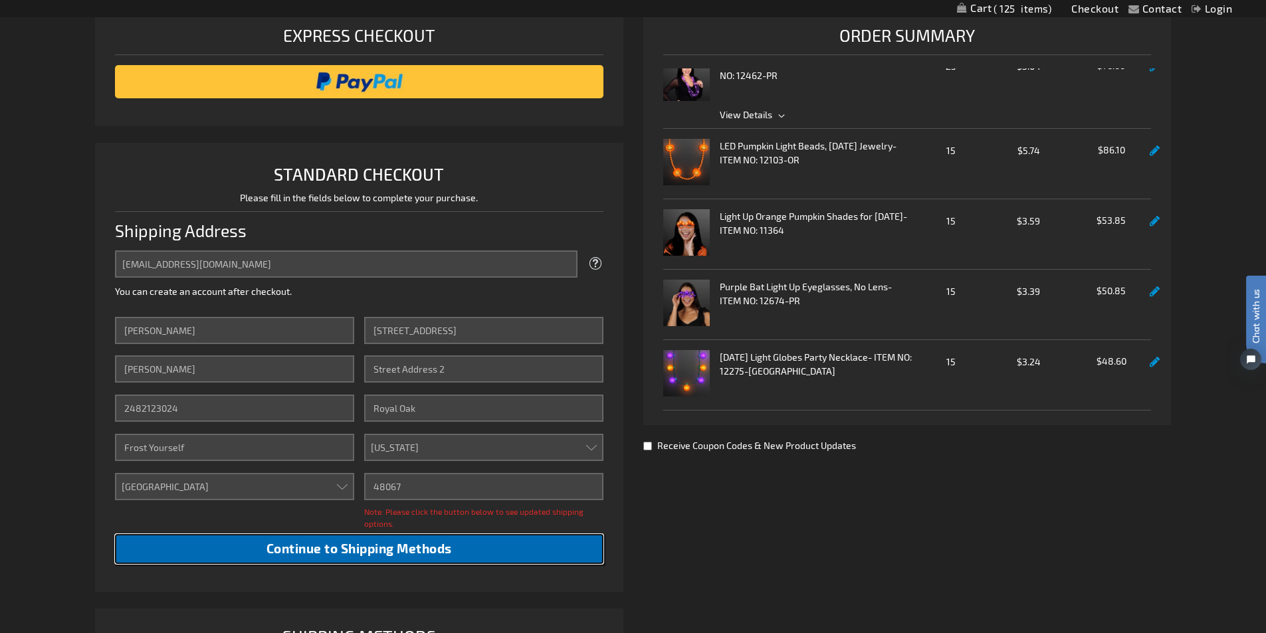
click at [350, 555] on span "Continue to Shipping Methods" at bounding box center [358, 548] width 185 height 15
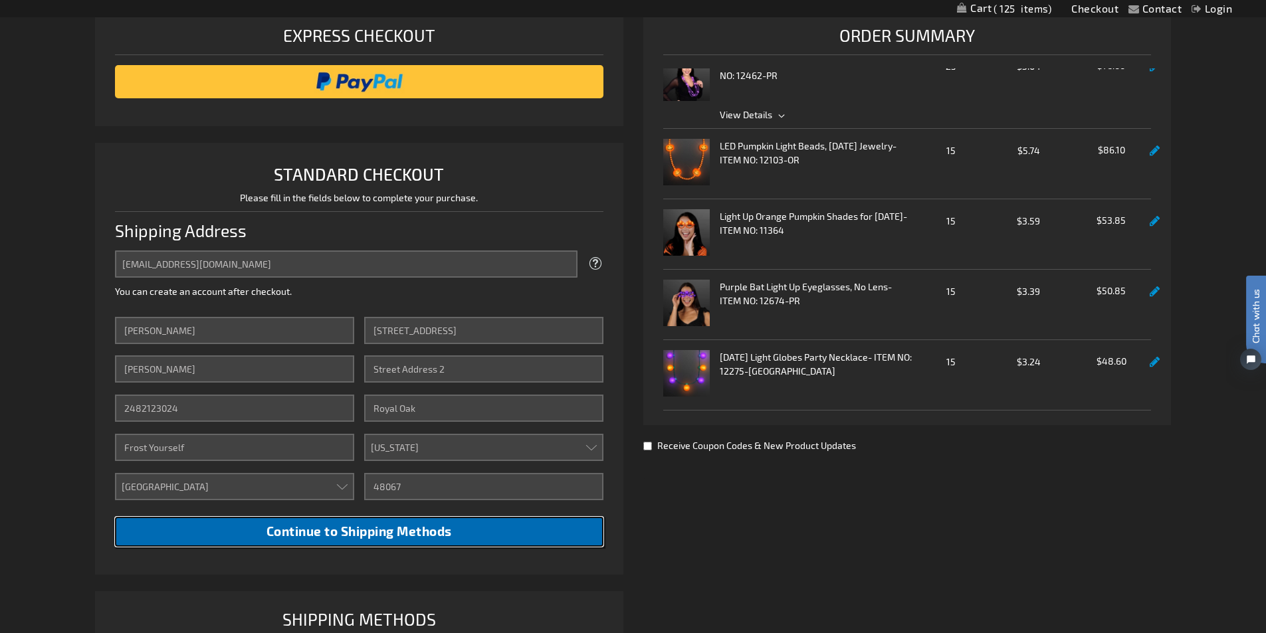
click at [351, 530] on span "Continue to Shipping Methods" at bounding box center [358, 530] width 185 height 15
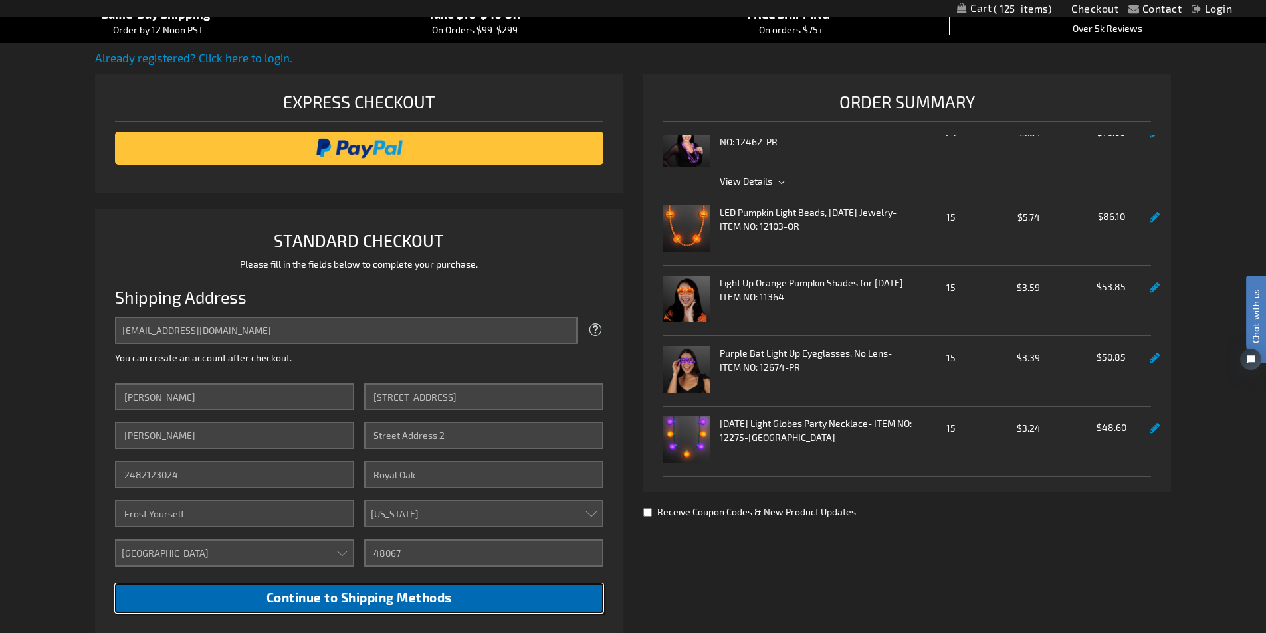
scroll to position [266, 0]
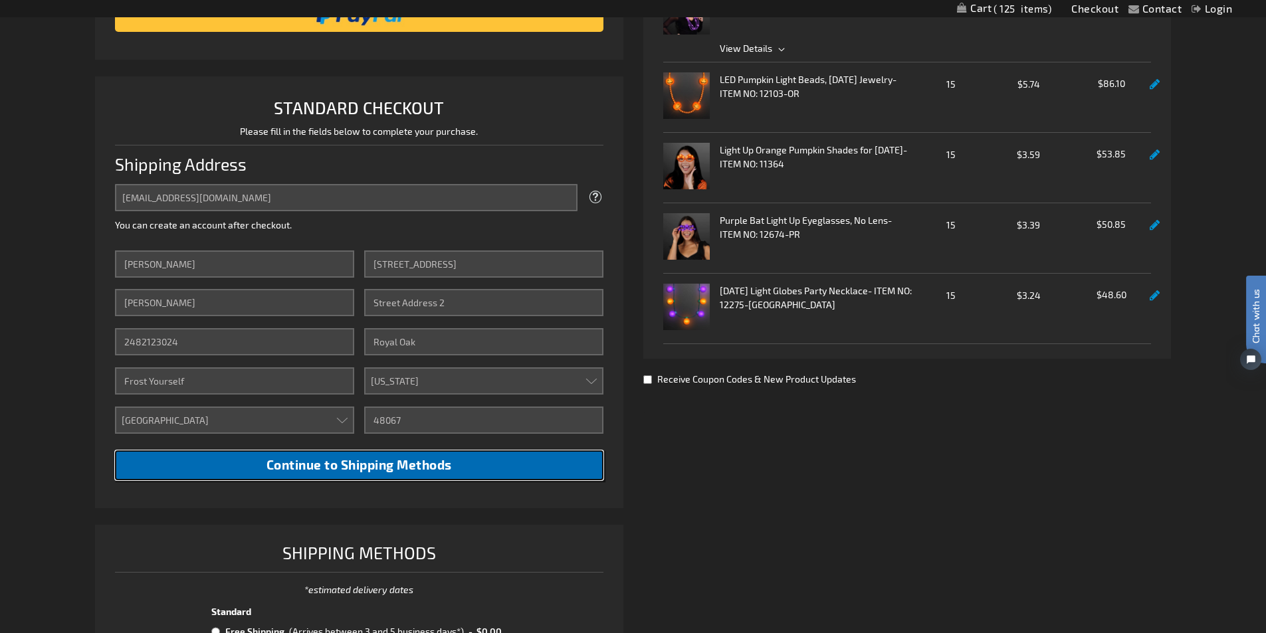
click at [357, 468] on span "Continue to Shipping Methods" at bounding box center [358, 464] width 185 height 15
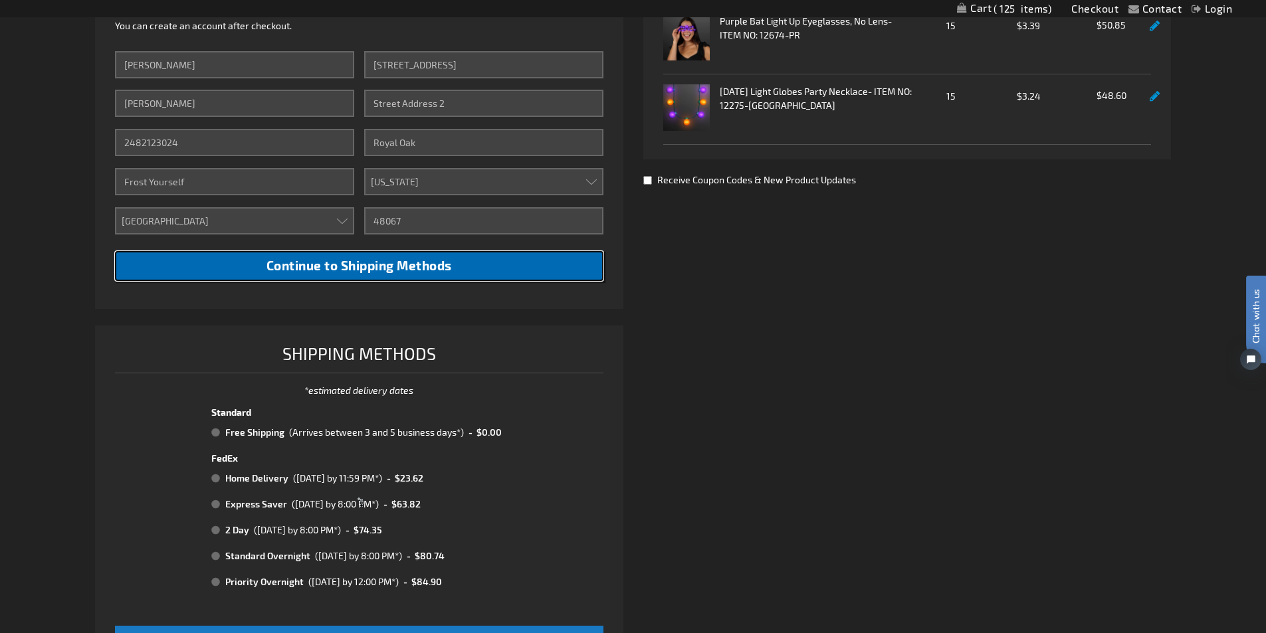
scroll to position [598, 0]
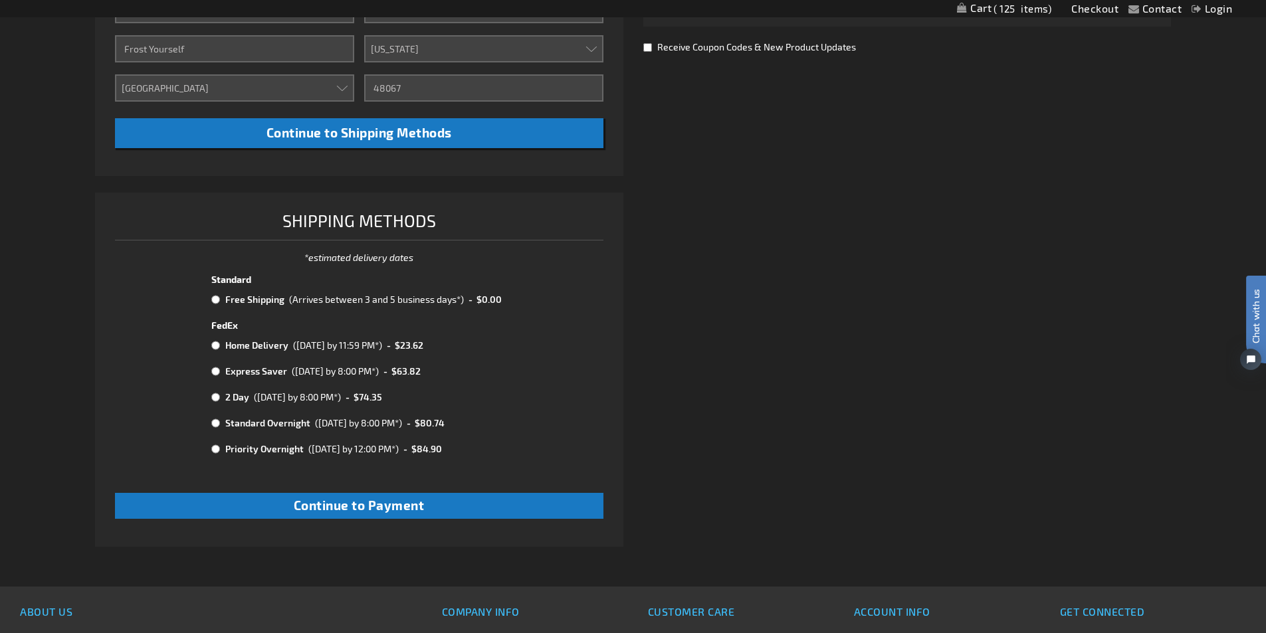
click at [214, 297] on input "radio" at bounding box center [215, 299] width 9 height 11
radio input "true"
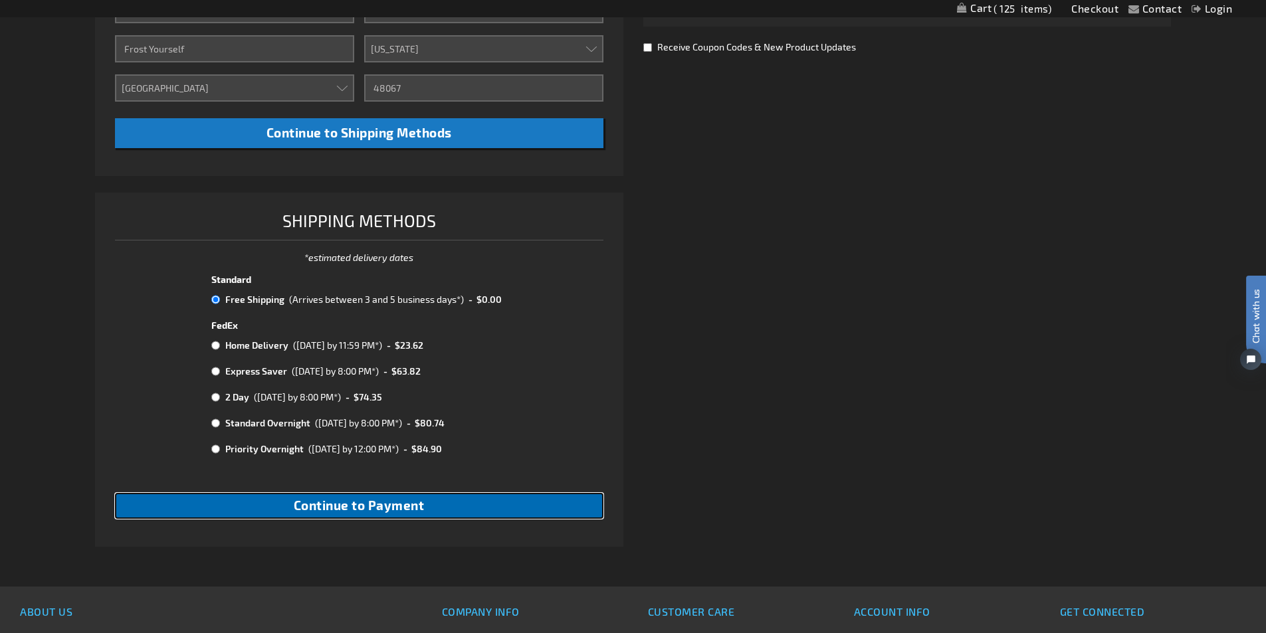
click at [376, 509] on span "Continue to Payment" at bounding box center [359, 505] width 131 height 15
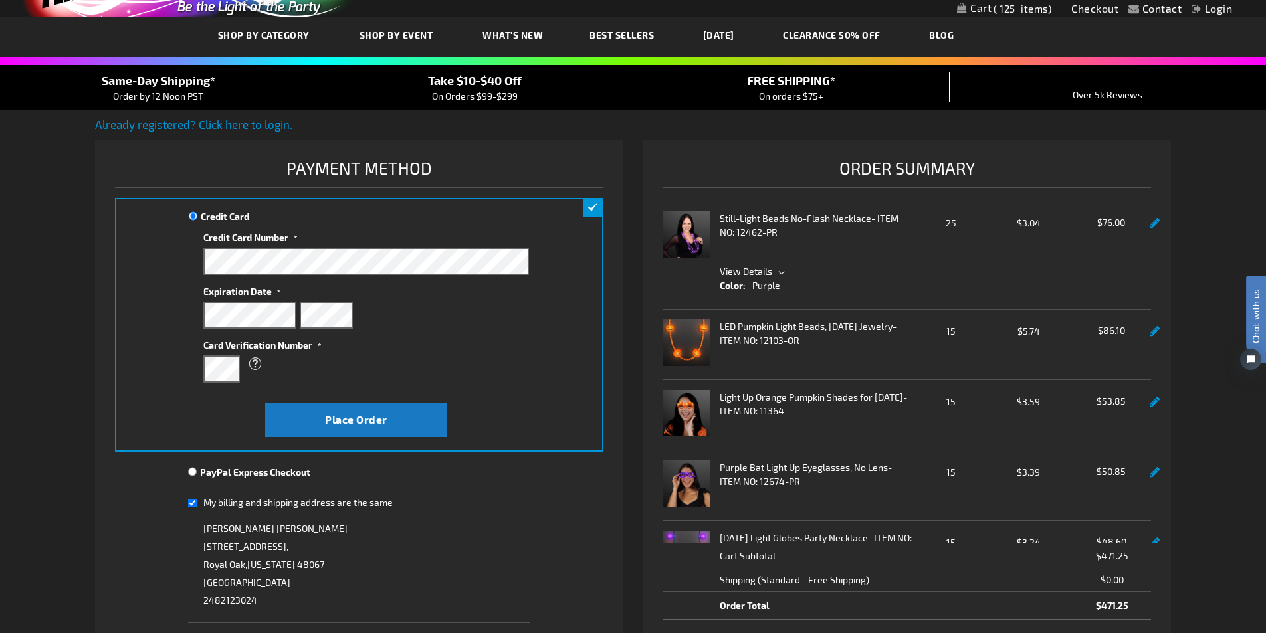
scroll to position [133, 0]
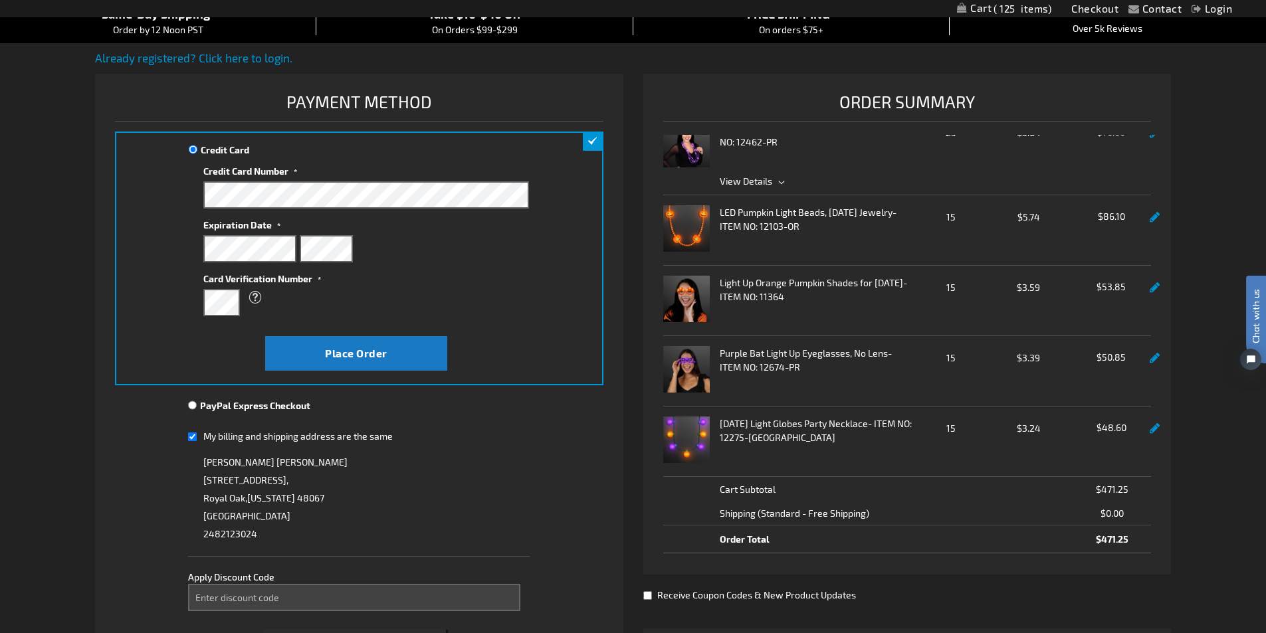
click at [194, 401] on input "PayPal Express Checkout" at bounding box center [192, 405] width 9 height 11
radio input "true"
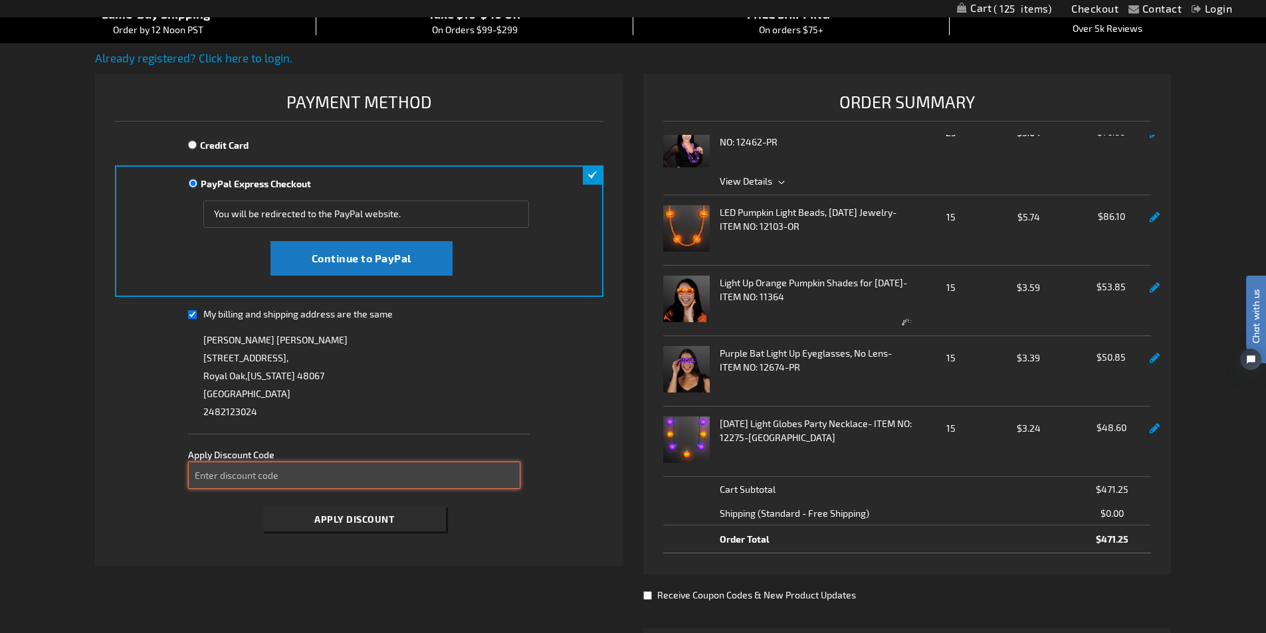
click at [242, 474] on input "Enter discount code" at bounding box center [354, 475] width 332 height 27
type input "T"
type input "take40"
type button "Apply Discount"
click at [357, 521] on span "Apply Discount" at bounding box center [354, 519] width 80 height 11
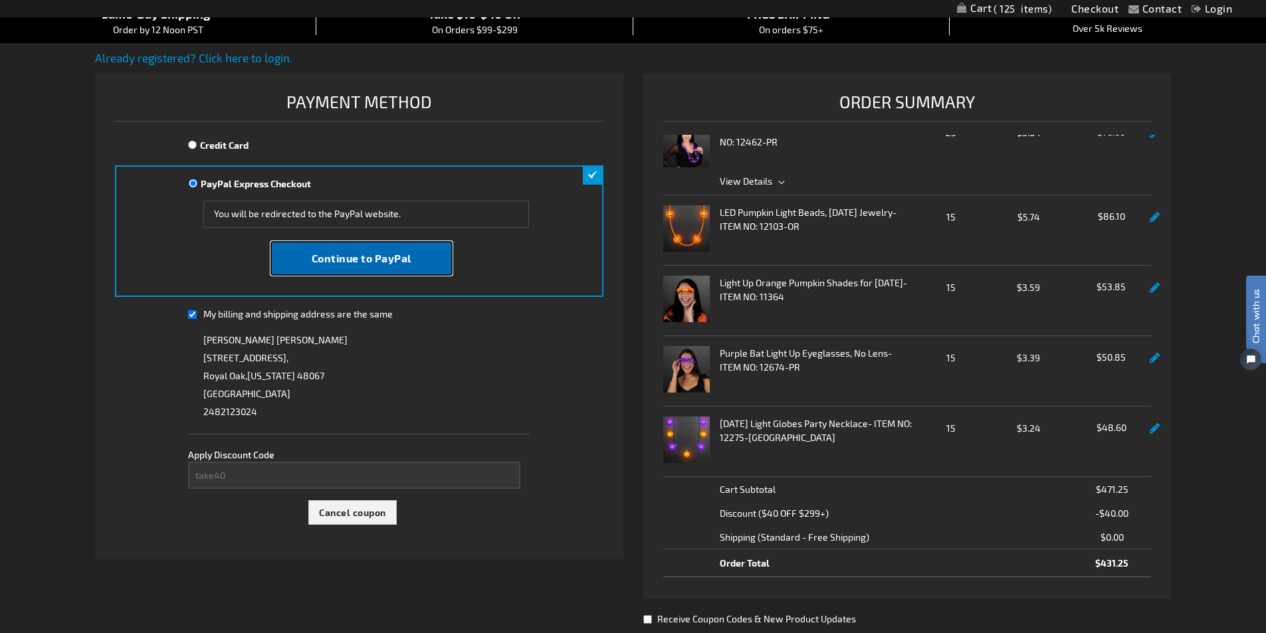
click at [353, 263] on span "Continue to PayPal" at bounding box center [362, 258] width 100 height 13
